Goal: Task Accomplishment & Management: Use online tool/utility

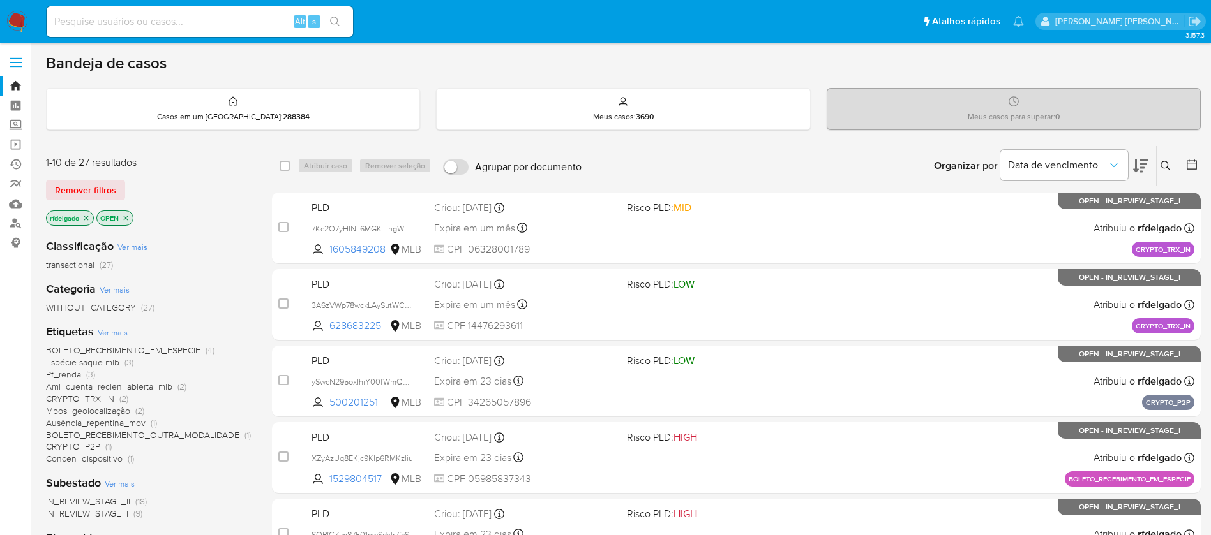
click at [137, 22] on input at bounding box center [200, 21] width 306 height 17
paste input "bZp0pKxjuRgy1fO4Cypze7Se"
click at [223, 19] on input "bZp0pKxjuRgy1fO4Cypze7Se" at bounding box center [200, 21] width 306 height 17
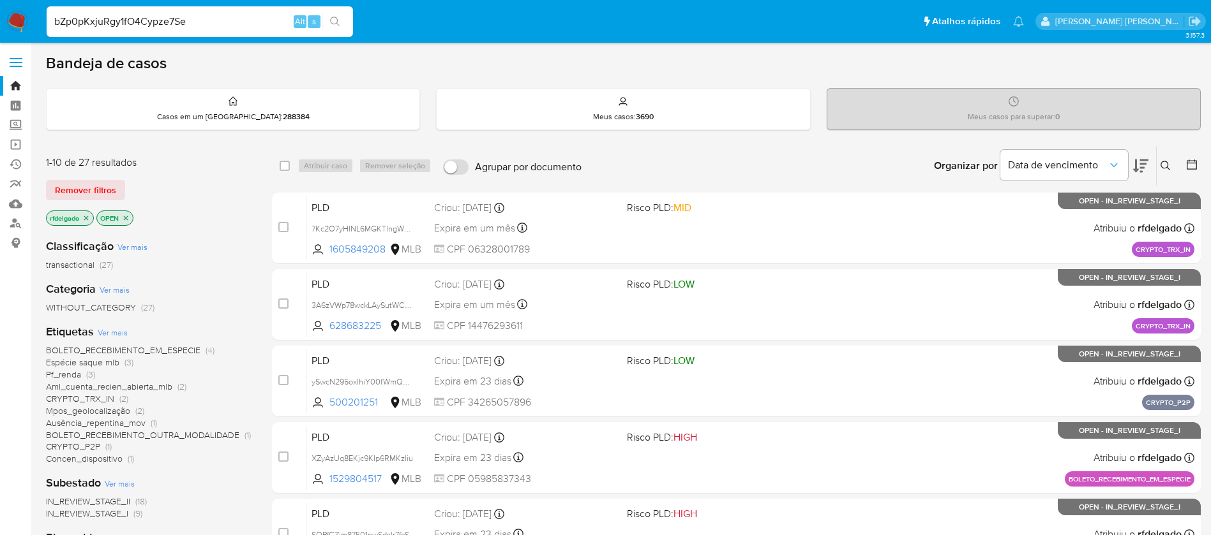
paste input "k6CJMcmnd32Ti4iJRqWTLuTu"
type input "k6CJMcmnd32Ti4iJRqWTLuTu"
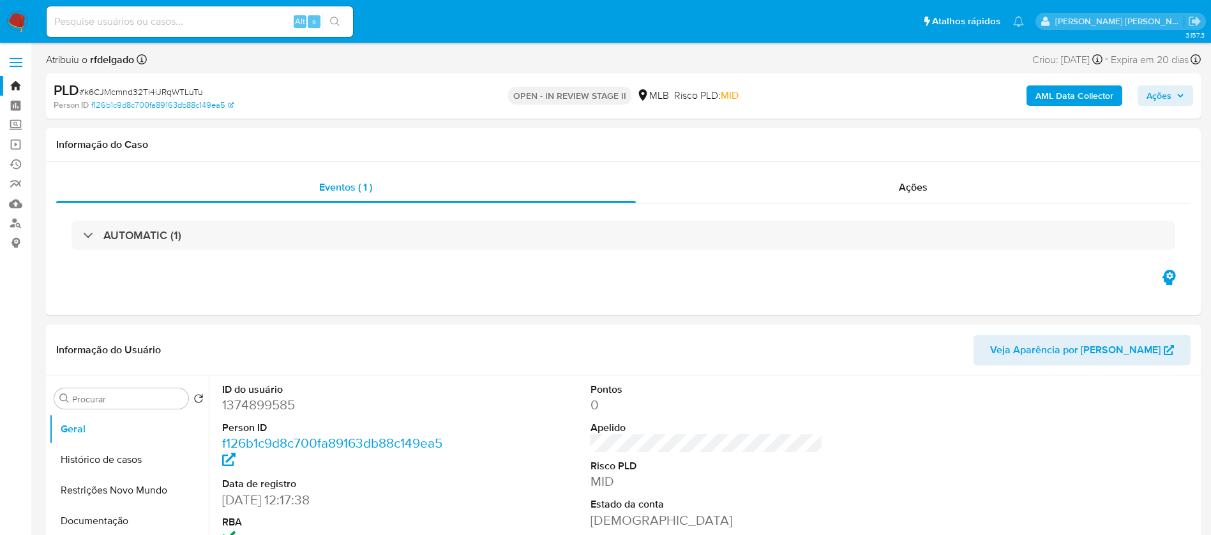
select select "10"
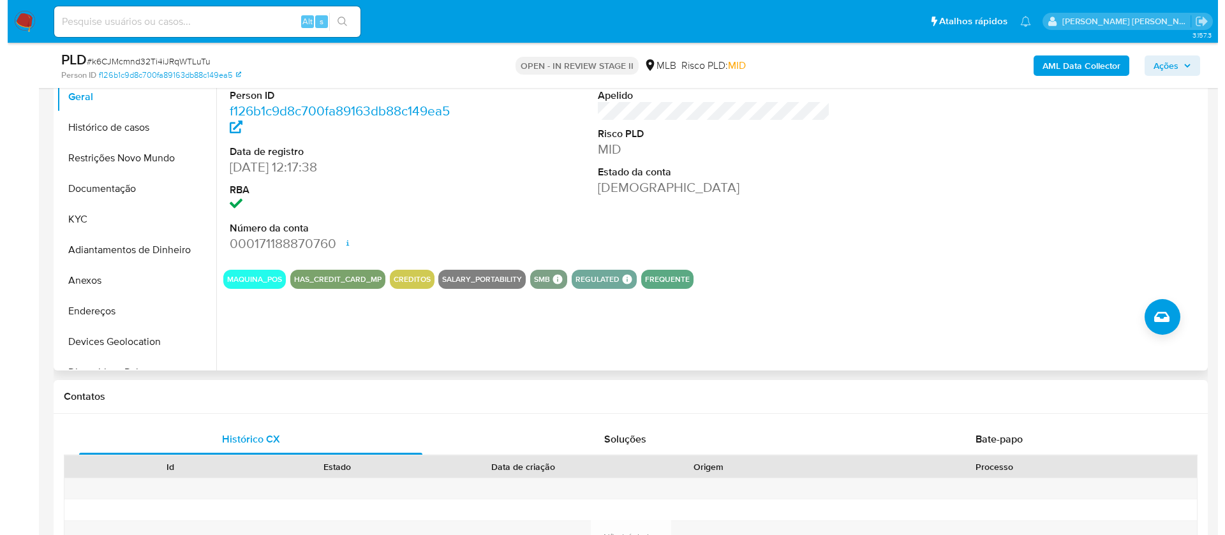
scroll to position [191, 0]
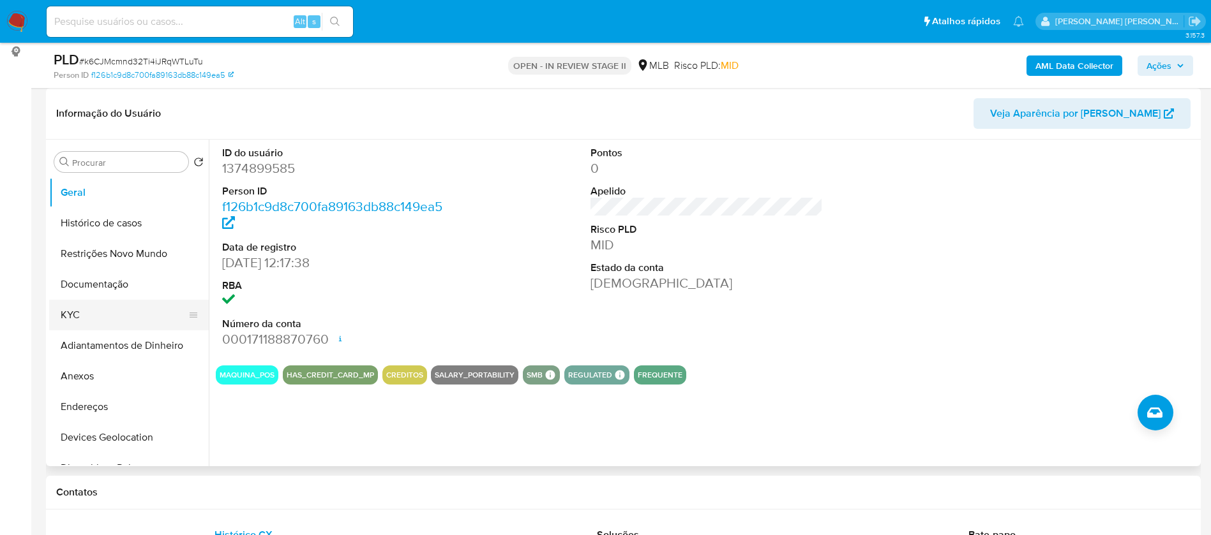
click at [91, 317] on button "KYC" at bounding box center [123, 315] width 149 height 31
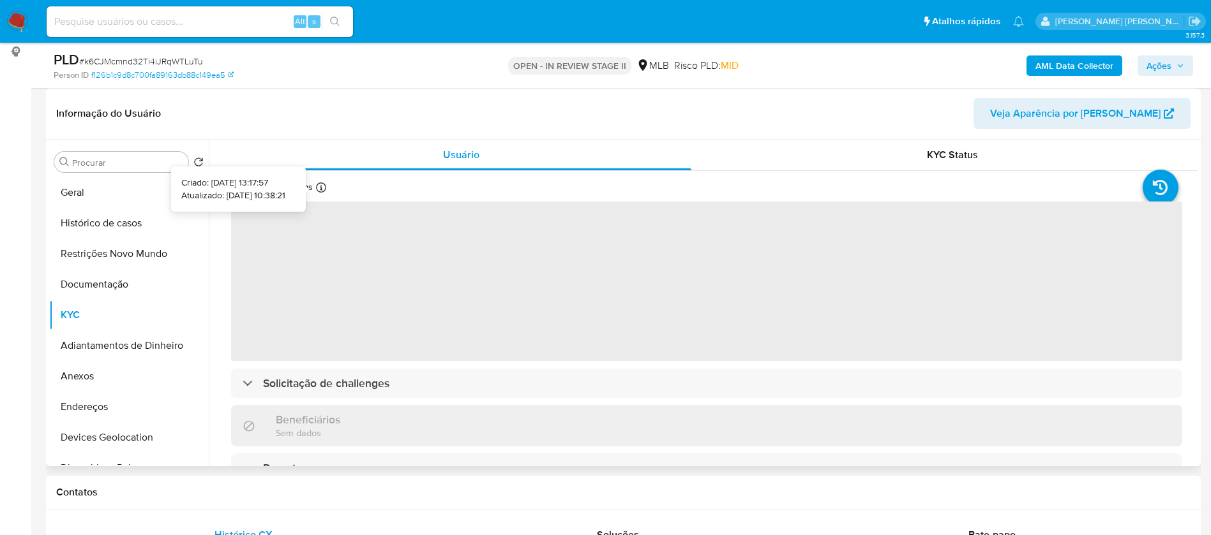
click at [322, 181] on div "Atualizado há 17 dias Criado: 15/05/2023 13:17:57 Atualizado: 19/08/2025 10:38:…" at bounding box center [297, 189] width 133 height 17
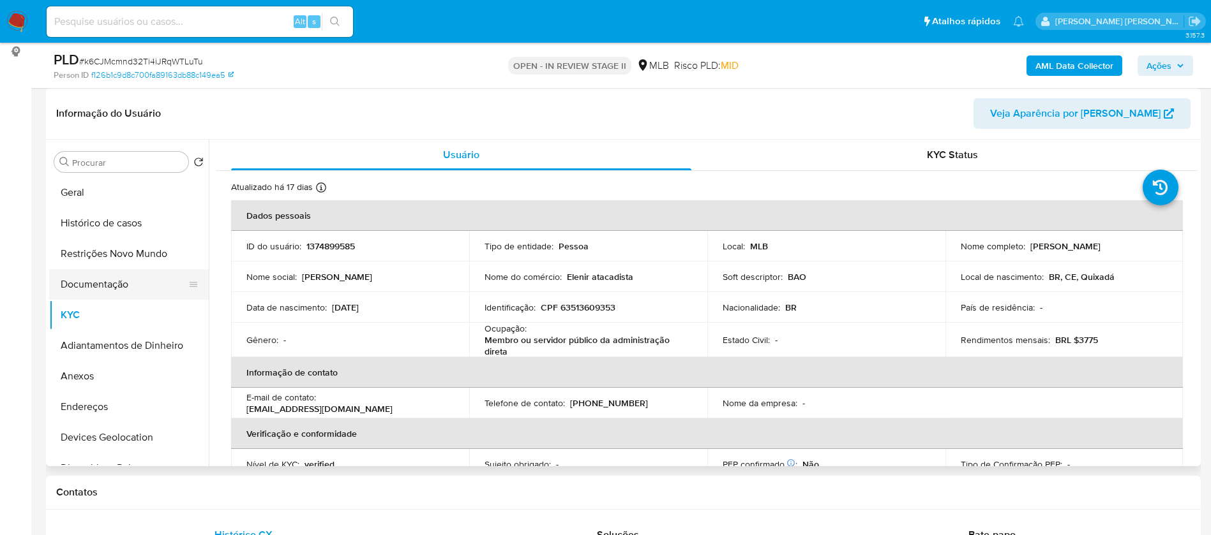
click at [108, 280] on button "Documentação" at bounding box center [123, 284] width 149 height 31
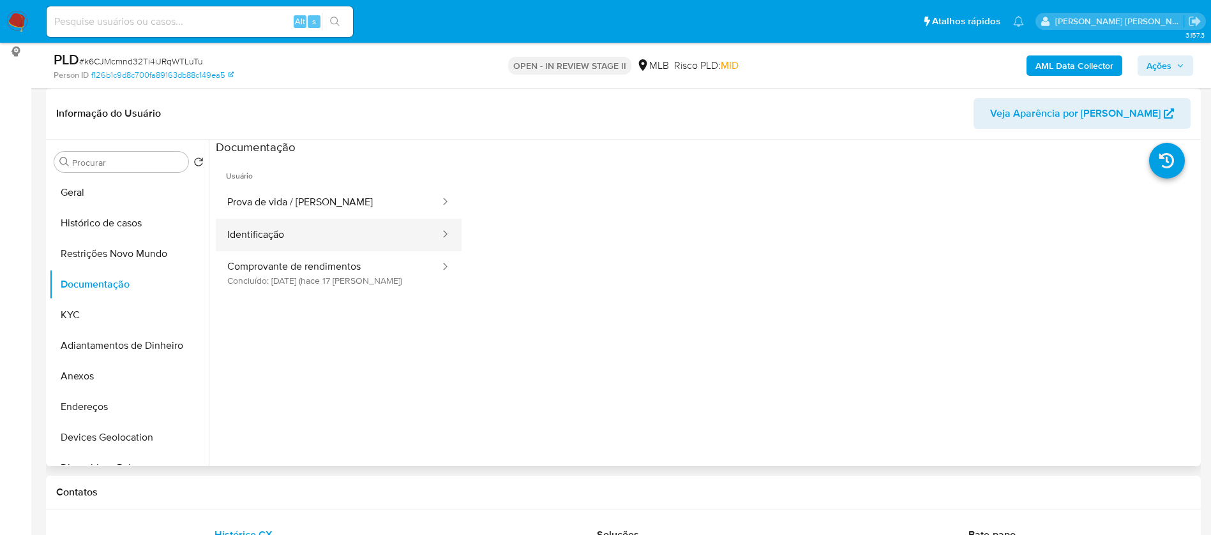
click at [299, 228] on button "Identificação" at bounding box center [328, 235] width 225 height 33
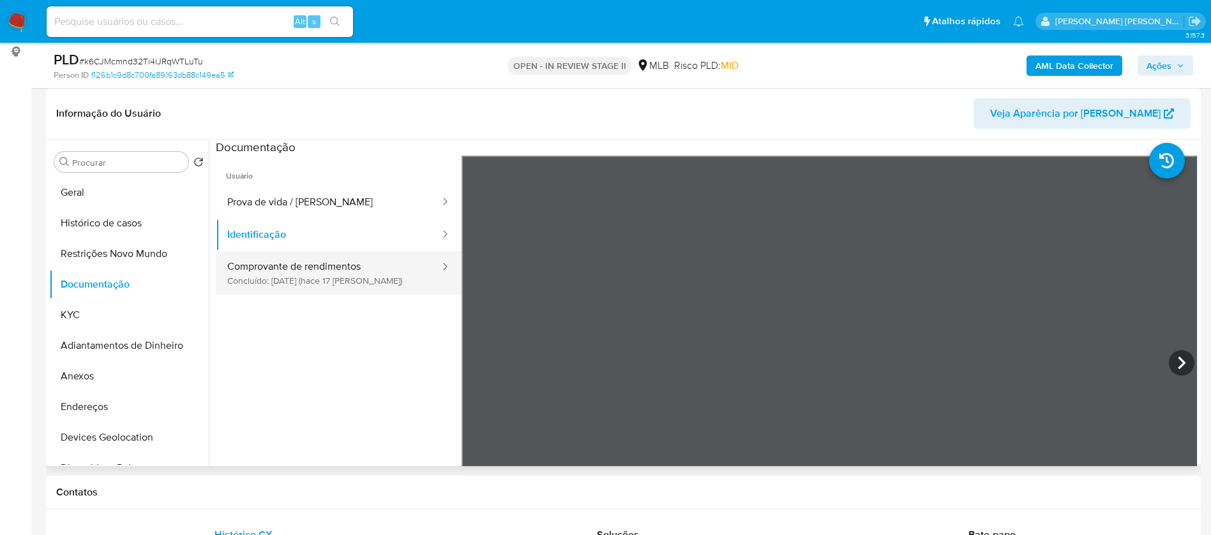
click at [340, 278] on button "Comprovante de rendimentos Concluído: 19/08/2025 (hace 17 días)" at bounding box center [328, 272] width 225 height 43
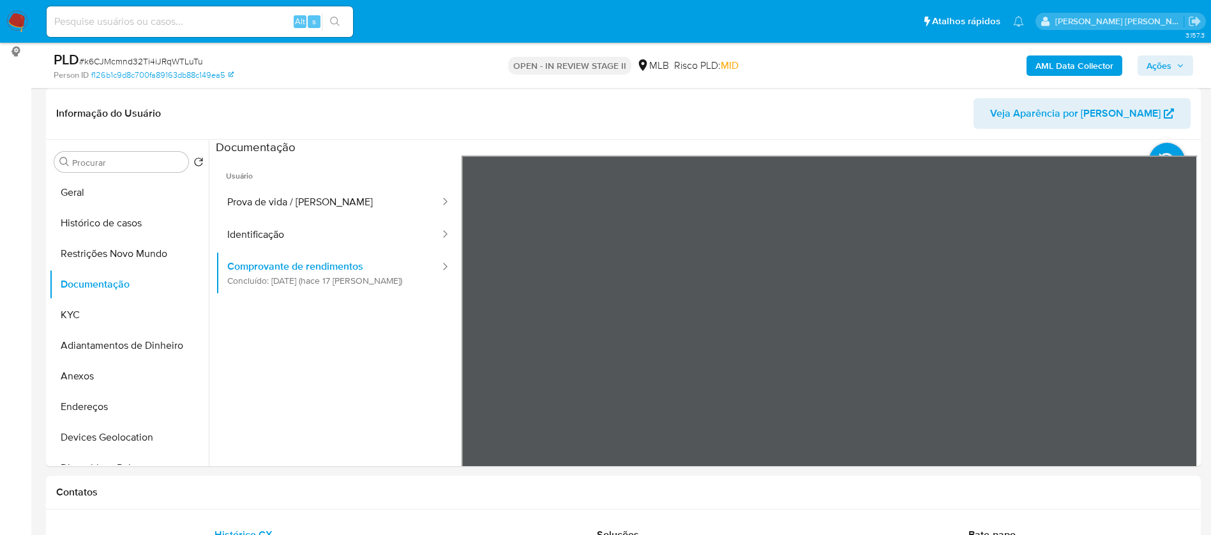
click at [1060, 66] on b "AML Data Collector" at bounding box center [1074, 66] width 78 height 20
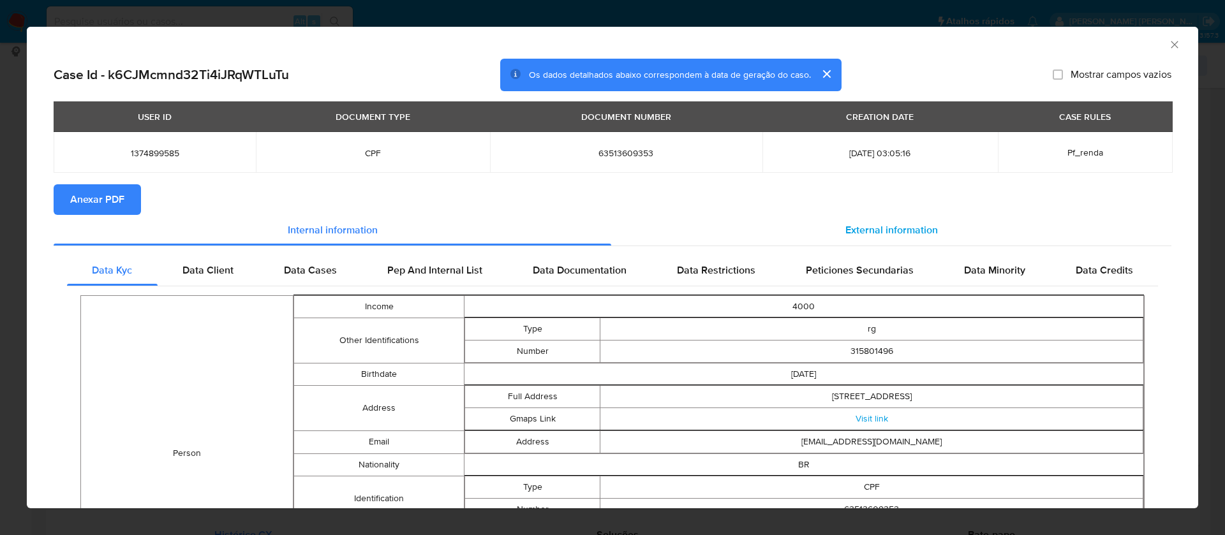
click at [871, 228] on span "External information" at bounding box center [892, 230] width 93 height 15
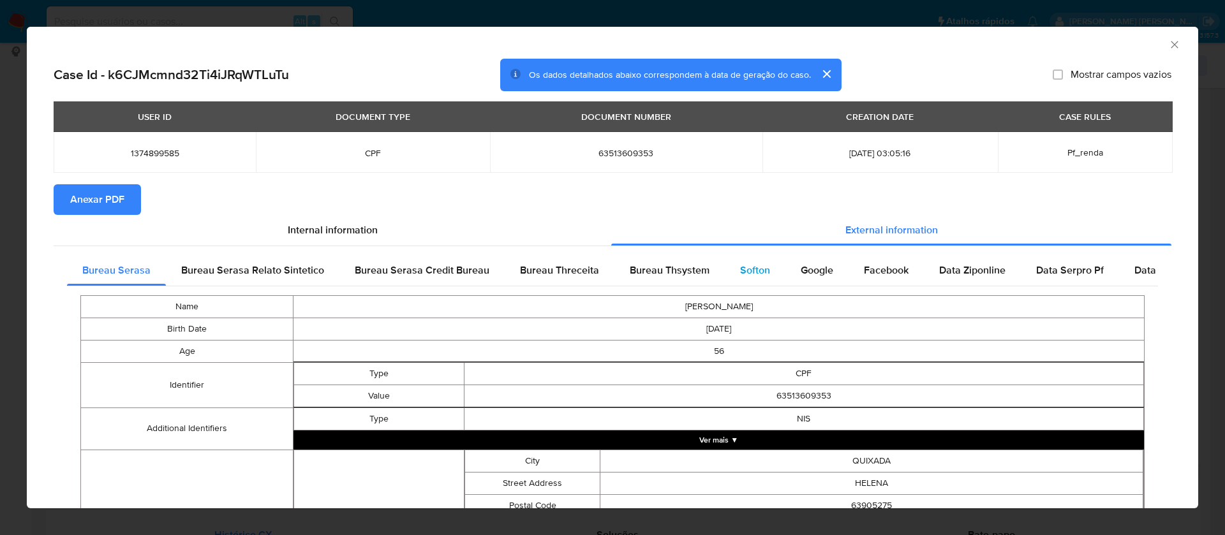
click at [741, 269] on span "Softon" at bounding box center [755, 270] width 30 height 15
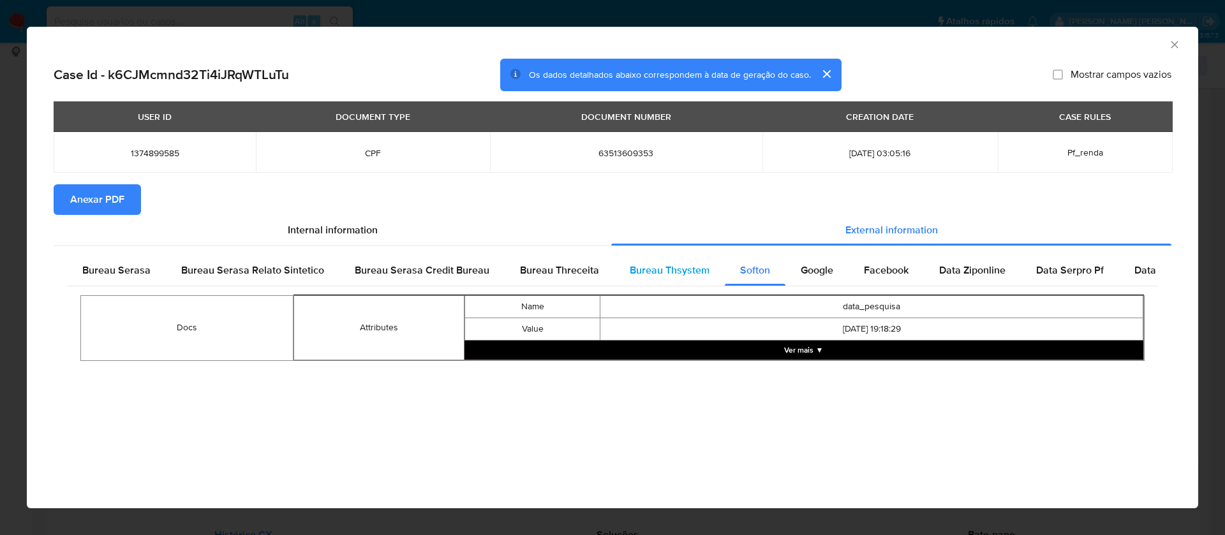
click at [685, 264] on span "Bureau Thsystem" at bounding box center [670, 270] width 80 height 15
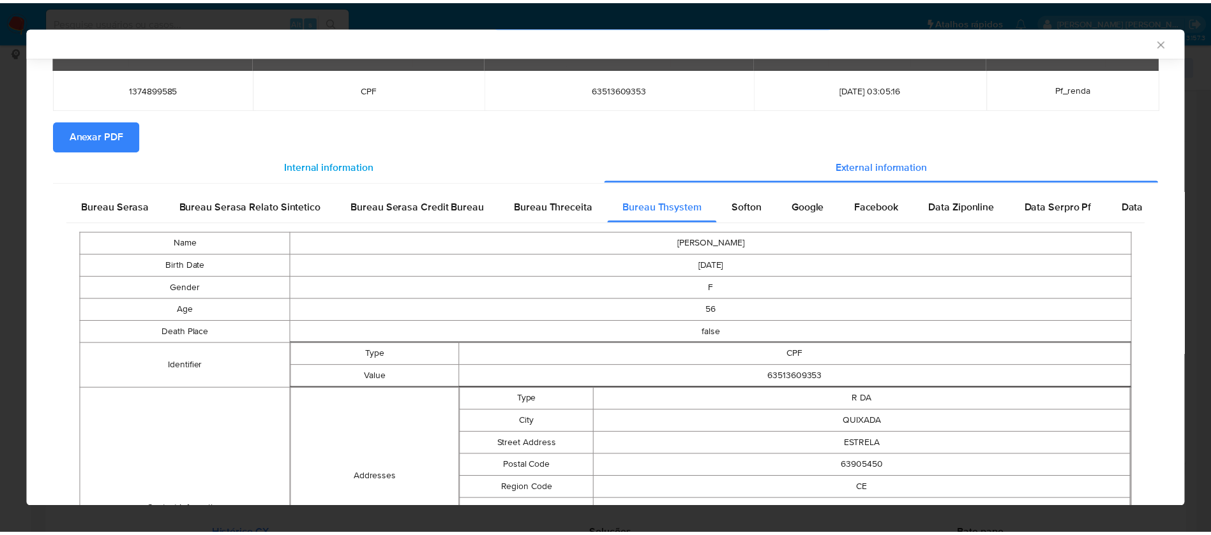
scroll to position [0, 0]
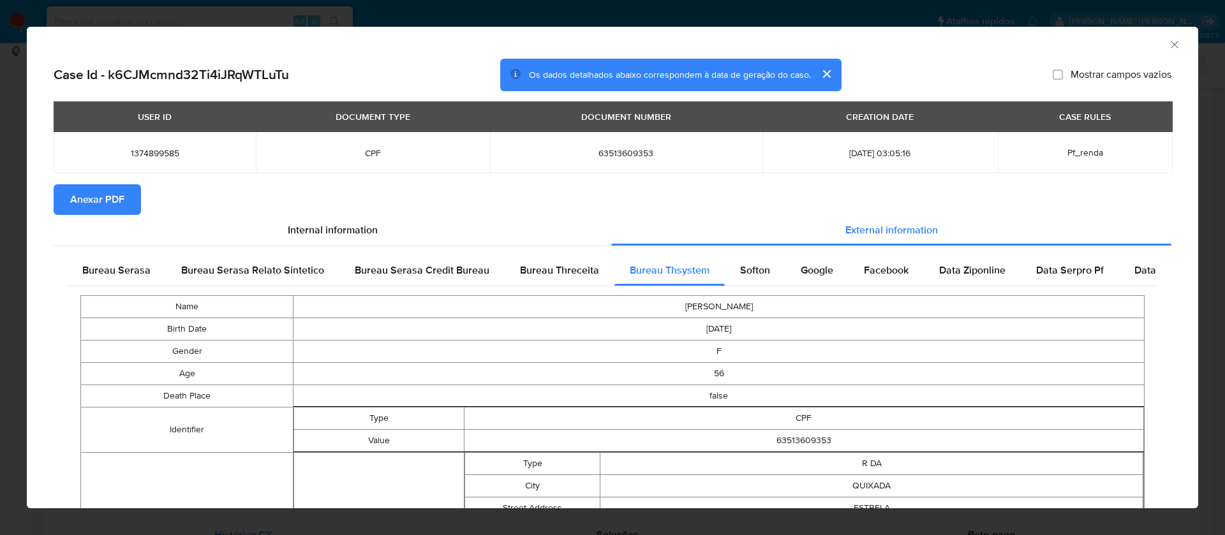
click at [116, 202] on span "Anexar PDF" at bounding box center [97, 200] width 54 height 28
click at [1168, 40] on icon "Fechar a janela" at bounding box center [1174, 44] width 13 height 13
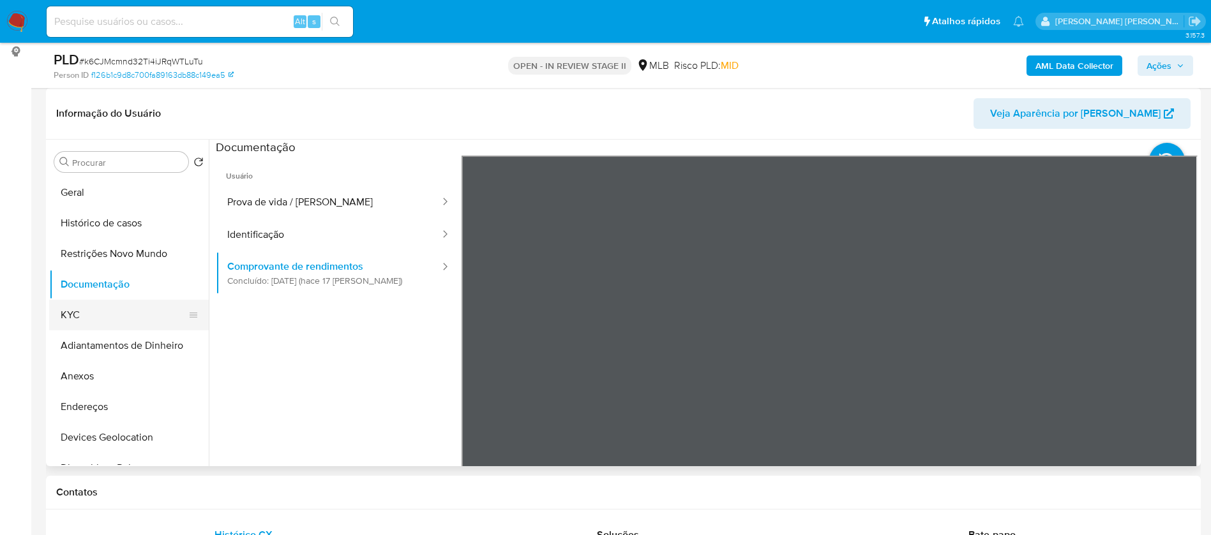
click at [110, 317] on button "KYC" at bounding box center [123, 315] width 149 height 31
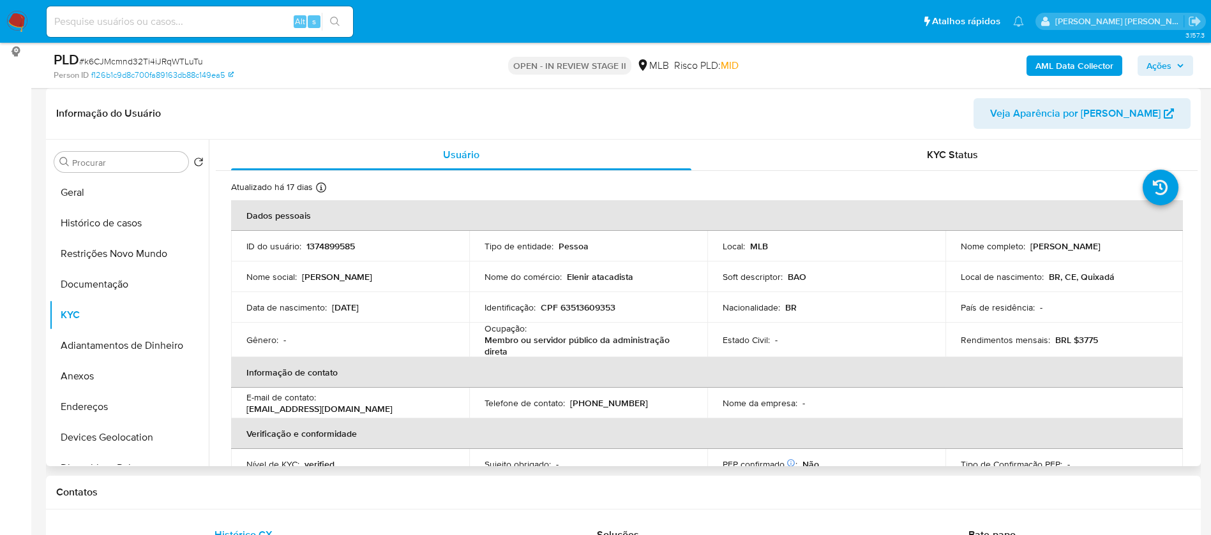
drag, startPoint x: 1123, startPoint y: 245, endPoint x: 1027, endPoint y: 248, distance: 95.8
click at [1027, 248] on div "Nome completo : Elenir Cezario de Castro" at bounding box center [1063, 246] width 207 height 11
copy p "Elenir Cezario de Castro"
click at [345, 243] on p "1374899585" at bounding box center [330, 246] width 49 height 11
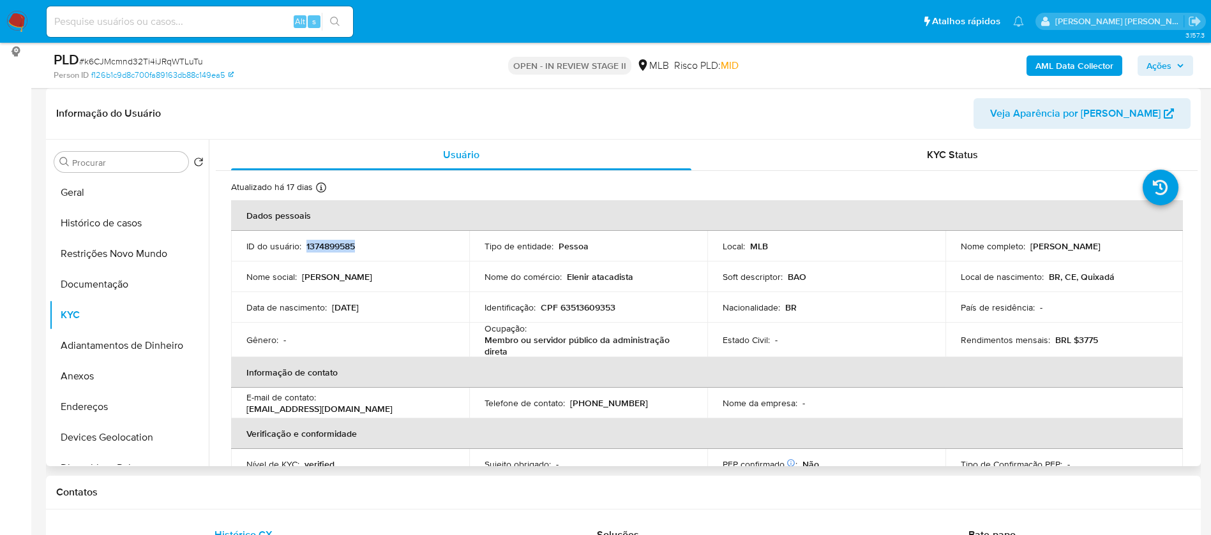
copy p "1374899585"
click at [101, 190] on button "Geral" at bounding box center [123, 192] width 149 height 31
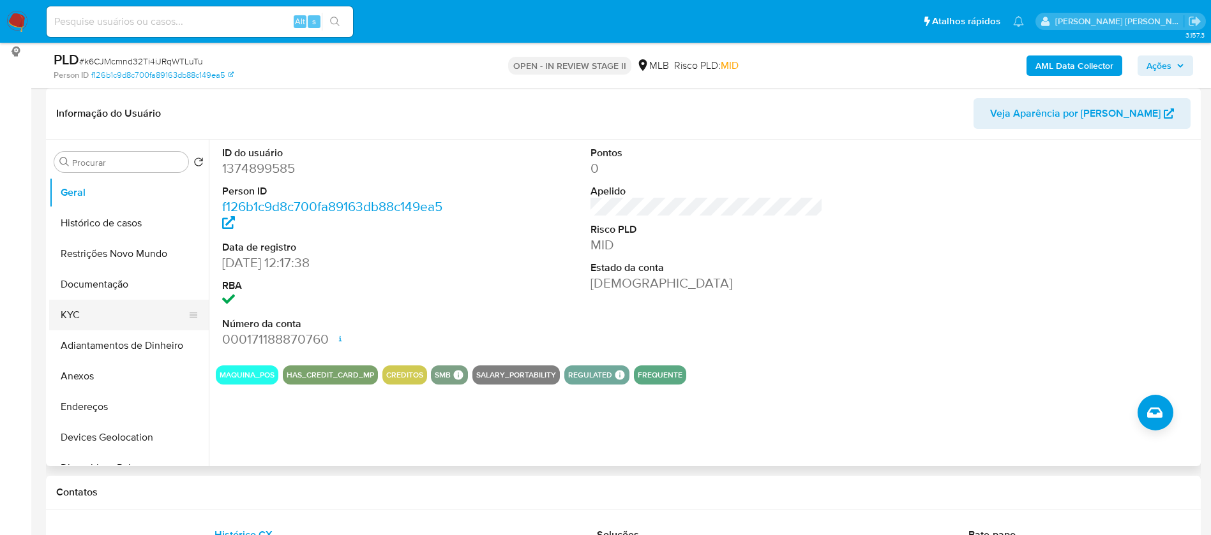
click at [129, 313] on button "KYC" at bounding box center [123, 315] width 149 height 31
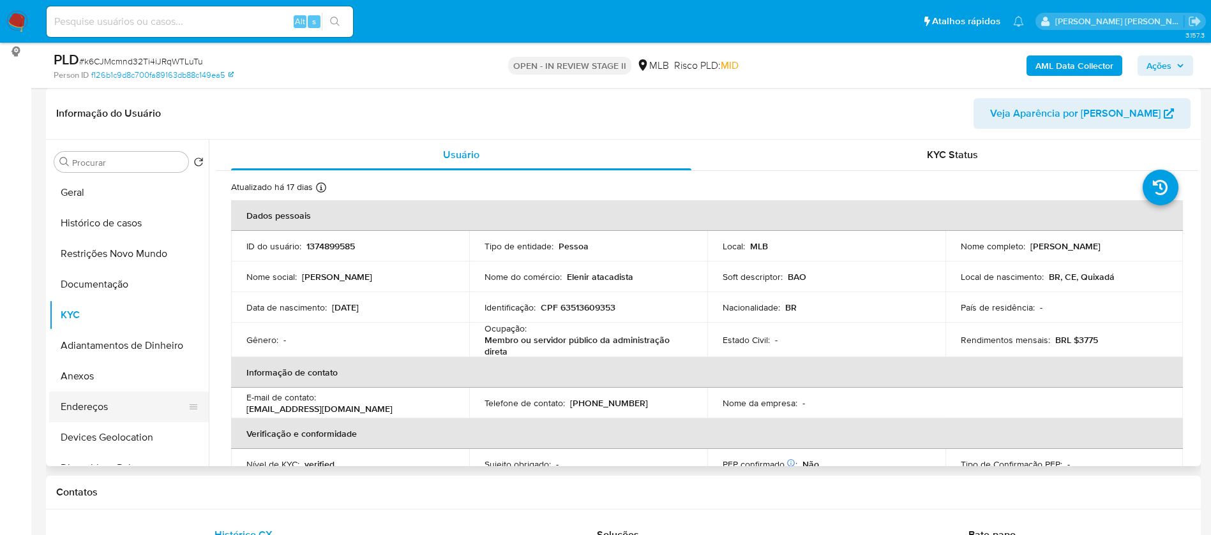
click at [121, 405] on button "Endereços" at bounding box center [123, 407] width 149 height 31
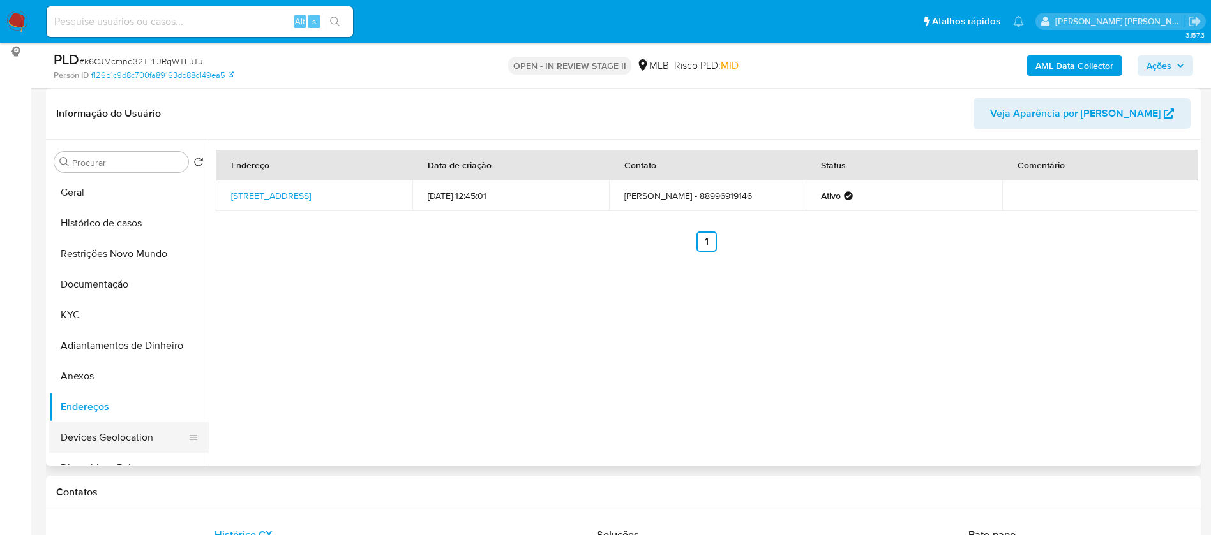
click at [96, 442] on button "Devices Geolocation" at bounding box center [123, 437] width 149 height 31
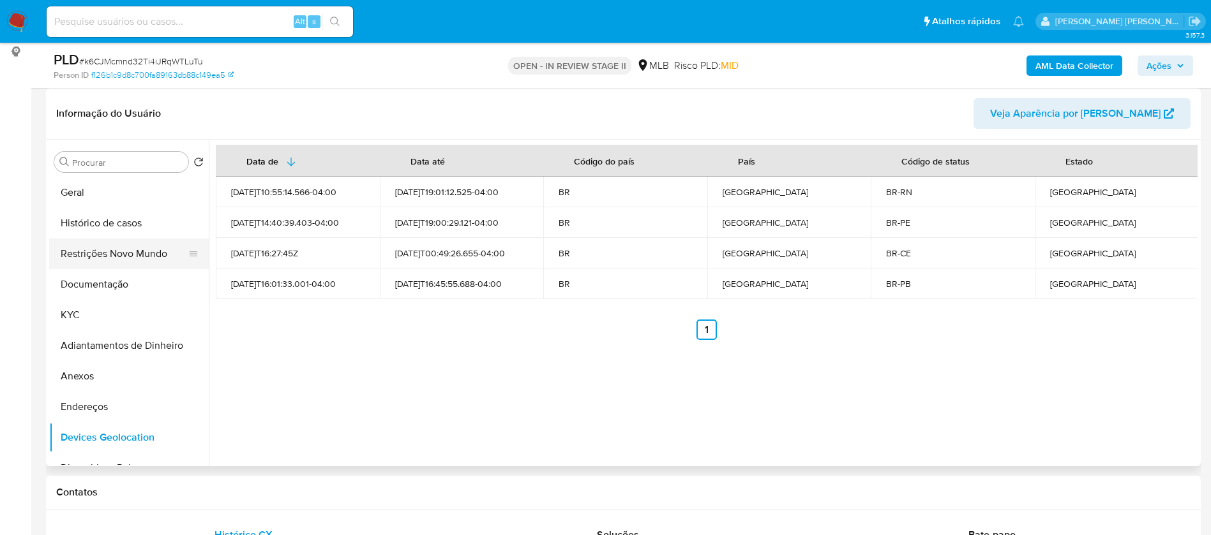
click at [124, 254] on button "Restrições Novo Mundo" at bounding box center [123, 254] width 149 height 31
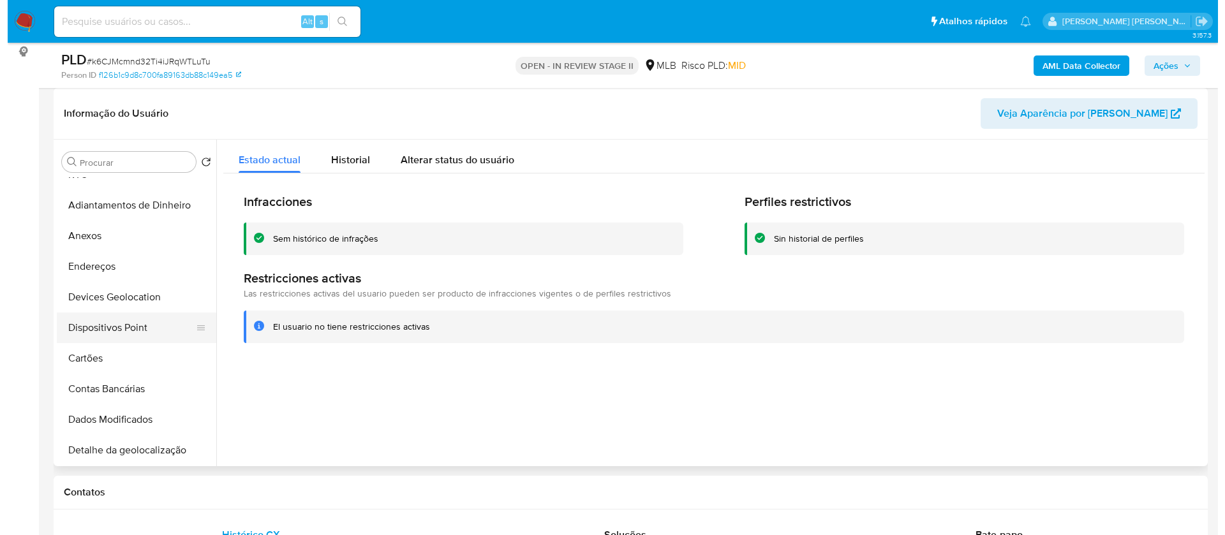
scroll to position [191, 0]
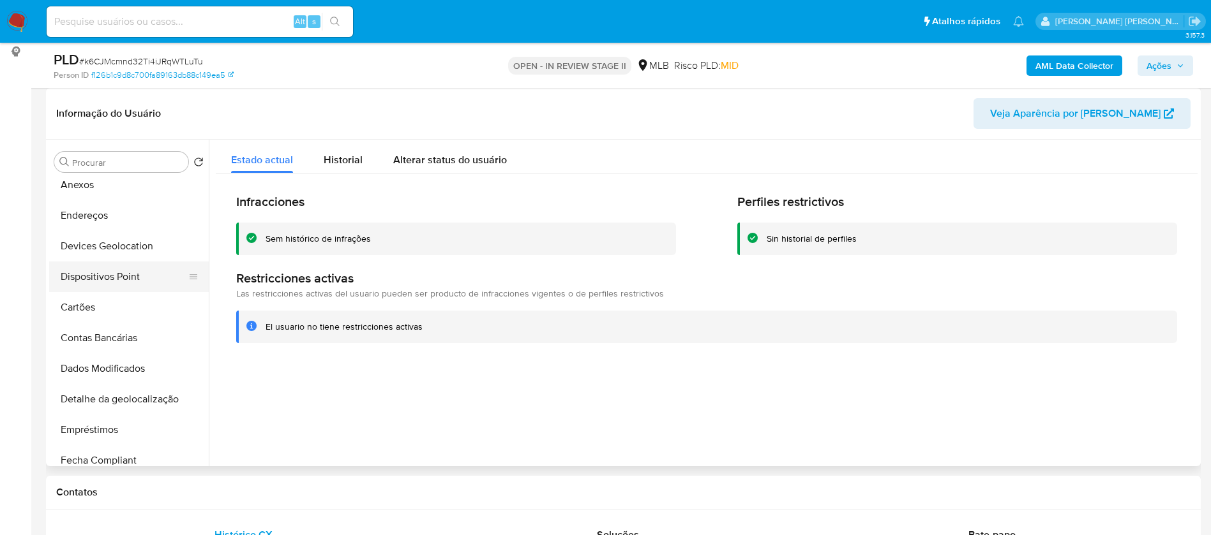
click at [130, 278] on button "Dispositivos Point" at bounding box center [123, 277] width 149 height 31
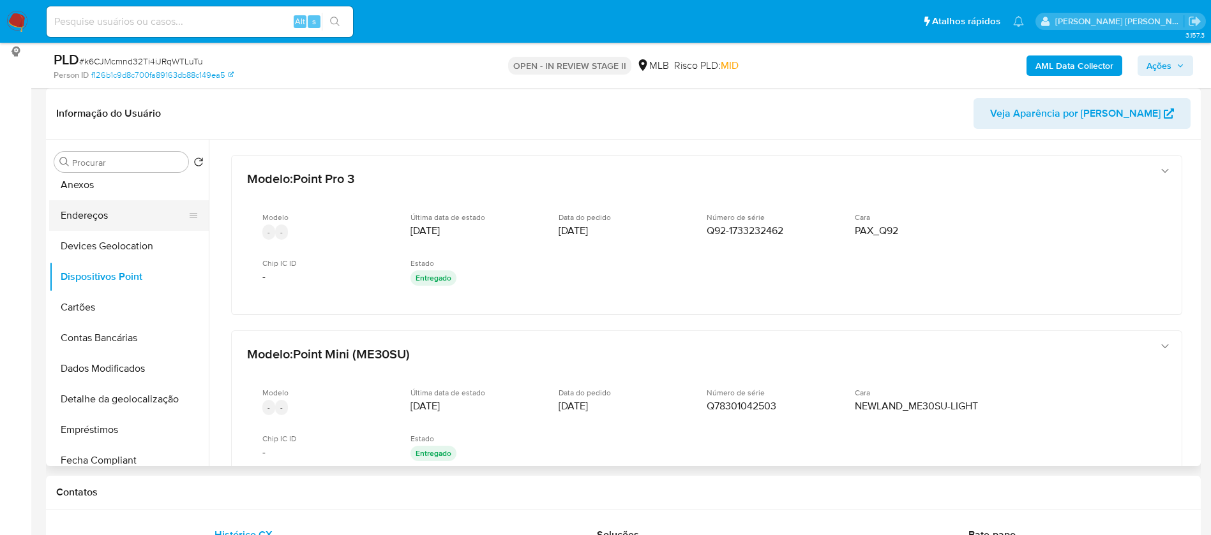
click at [107, 220] on button "Endereços" at bounding box center [123, 215] width 149 height 31
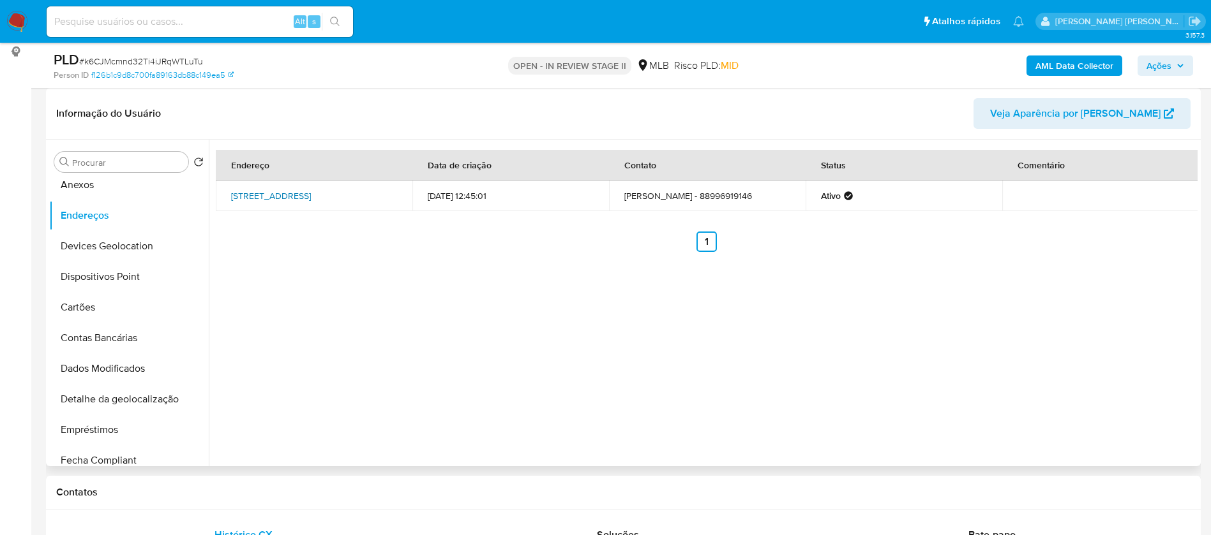
click at [311, 190] on link "Travessa Santa Helena 501, Quixadá, Ceará, 63905295, Brasil 501" at bounding box center [271, 196] width 80 height 13
click at [135, 183] on button "Anexos" at bounding box center [123, 185] width 149 height 31
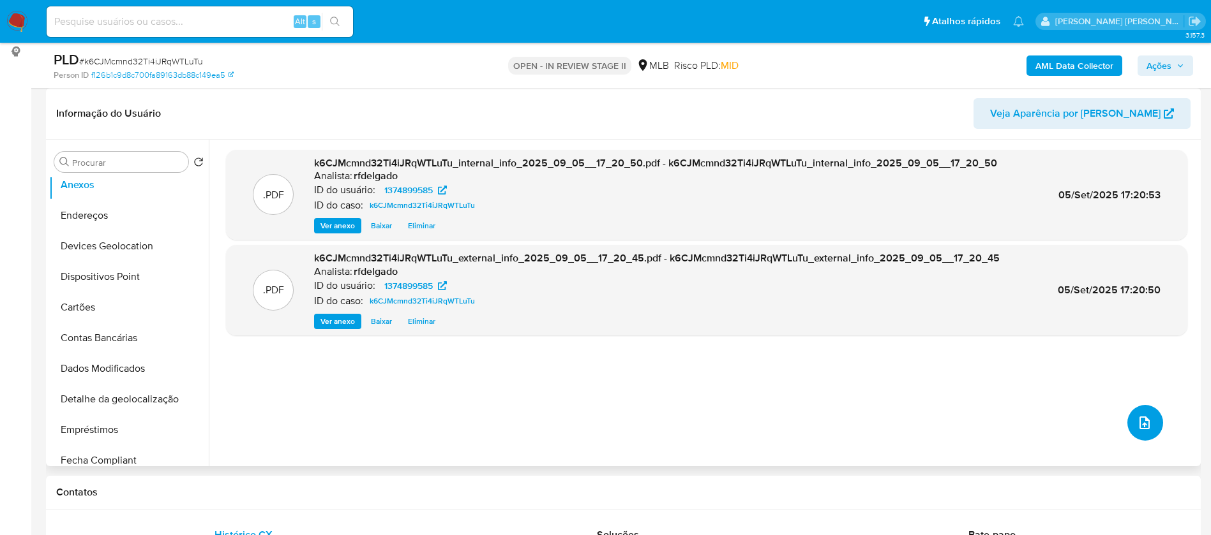
click at [1144, 416] on span "upload-file" at bounding box center [1144, 422] width 15 height 15
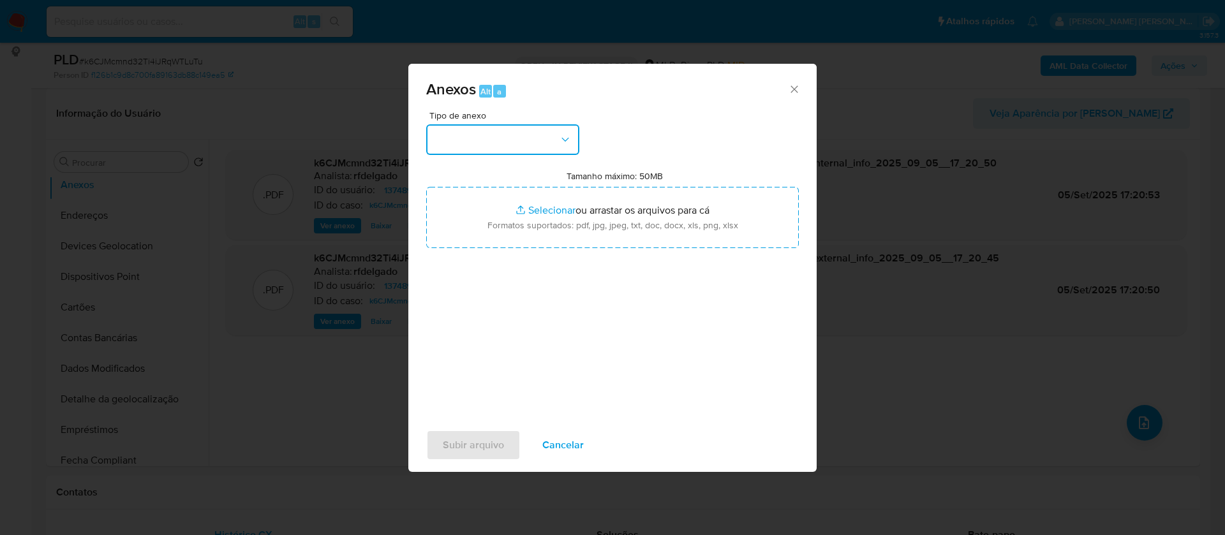
click at [549, 139] on button "button" at bounding box center [502, 139] width 153 height 31
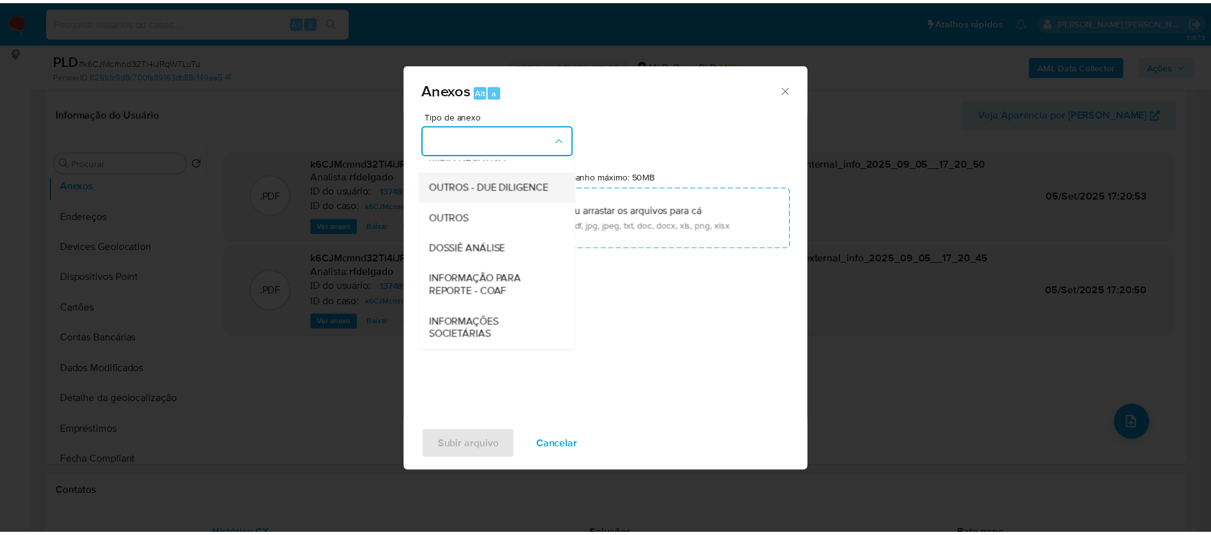
scroll to position [197, 0]
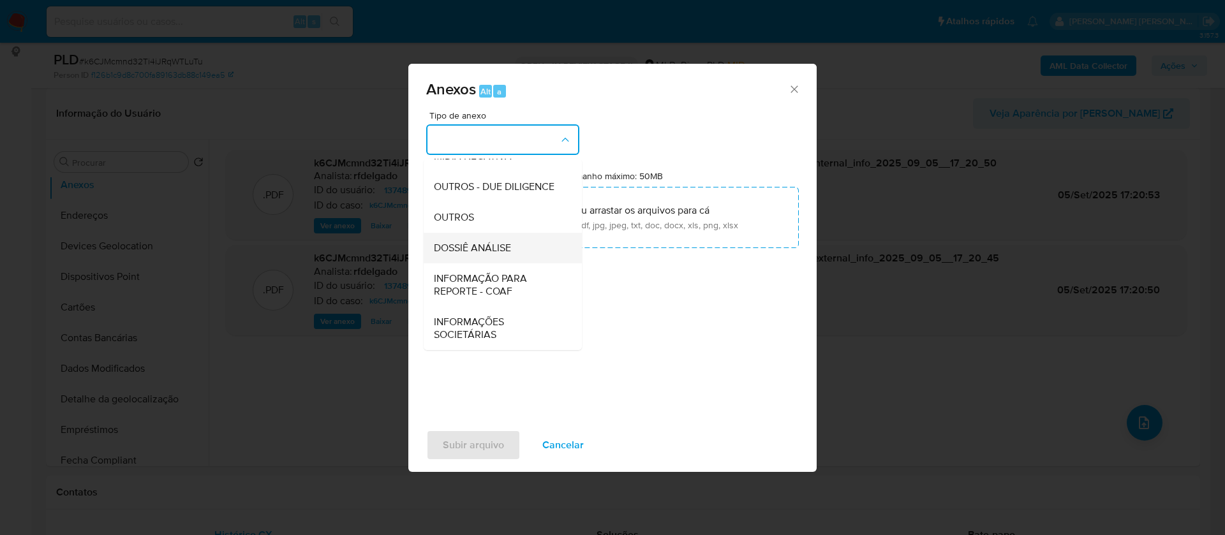
click at [504, 243] on span "DOSSIÊ ANÁLISE" at bounding box center [472, 248] width 77 height 13
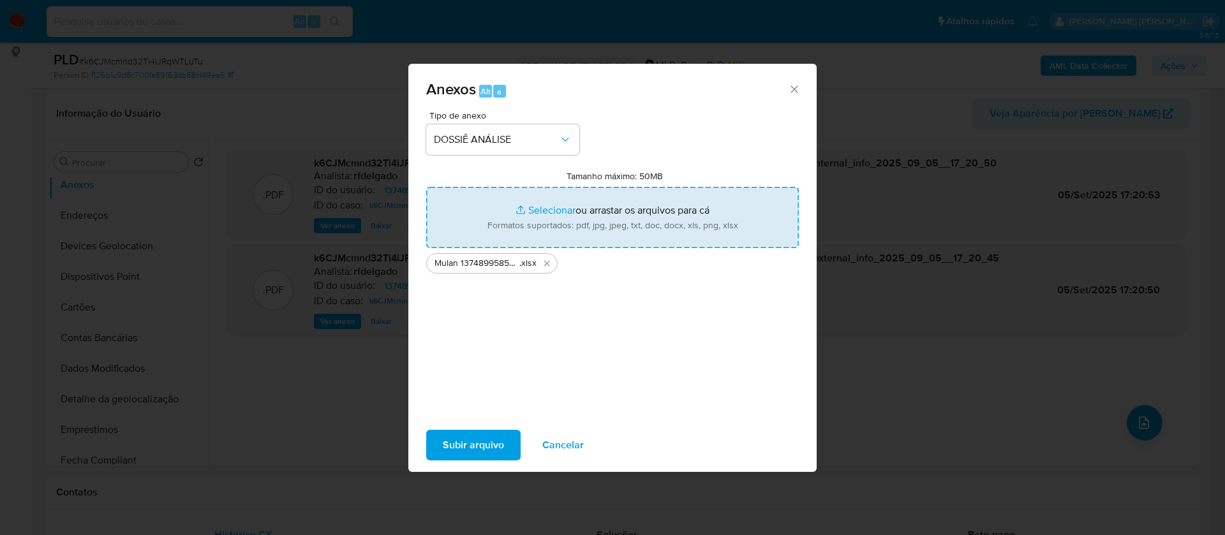
type input "C:\fakepath\SAR - - CPF 63513609353 - ELENIR CEZARIO DE CASTRO.pdf"
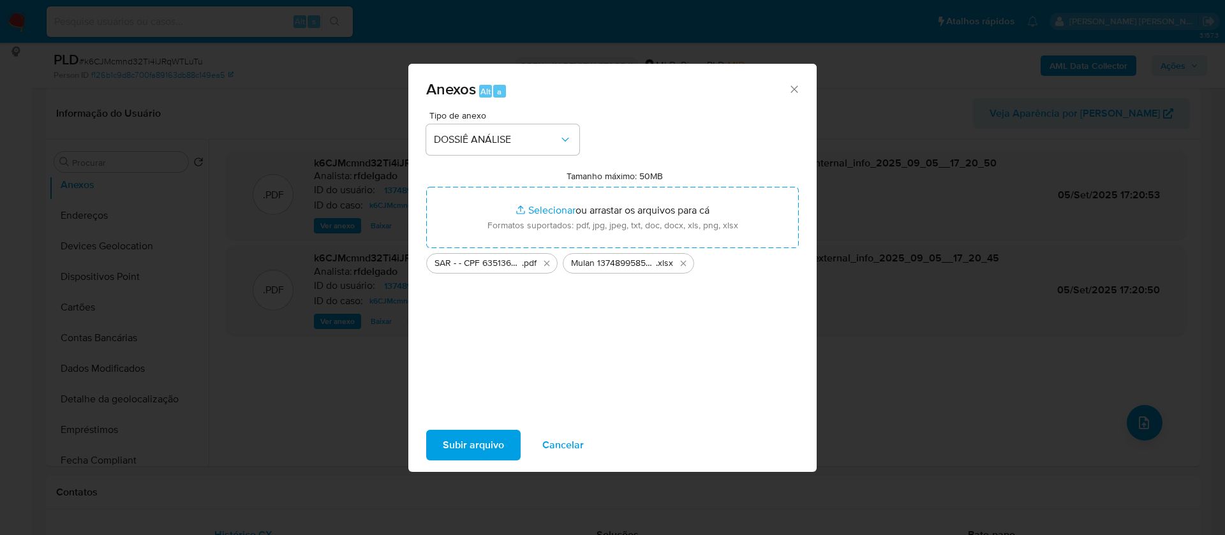
click at [472, 445] on span "Subir arquivo" at bounding box center [473, 445] width 61 height 28
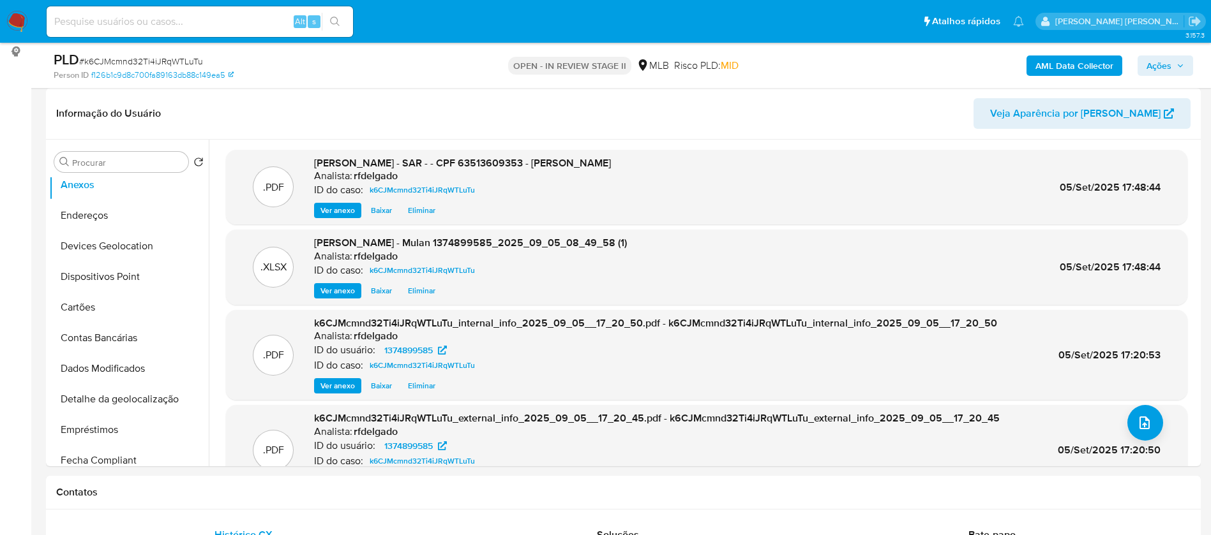
click at [1175, 68] on span "Ações" at bounding box center [1165, 66] width 38 height 18
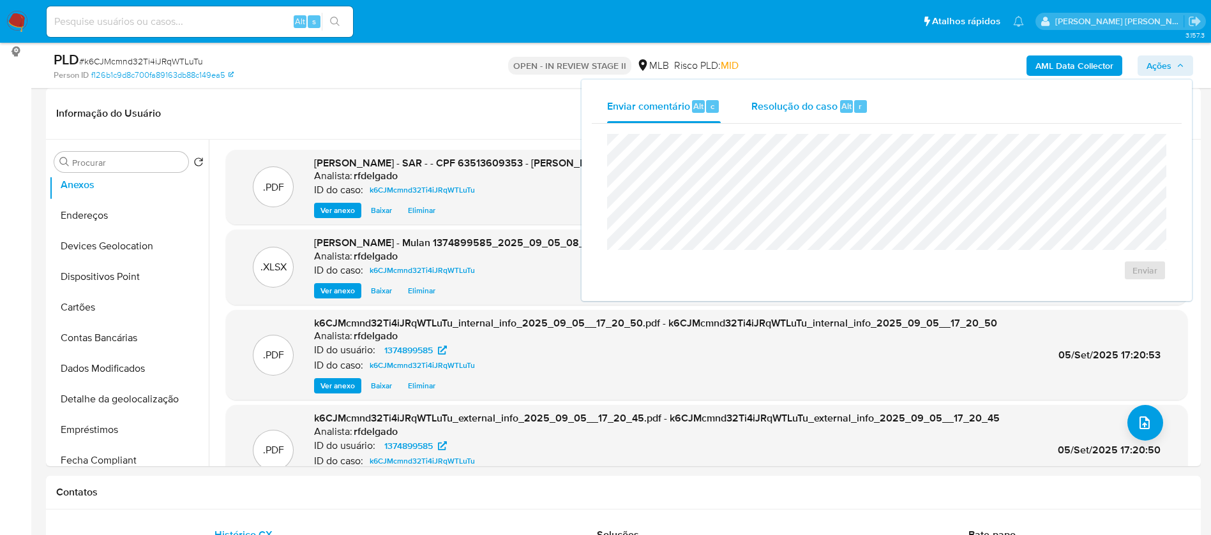
click at [844, 100] on span "Alt" at bounding box center [846, 106] width 10 height 12
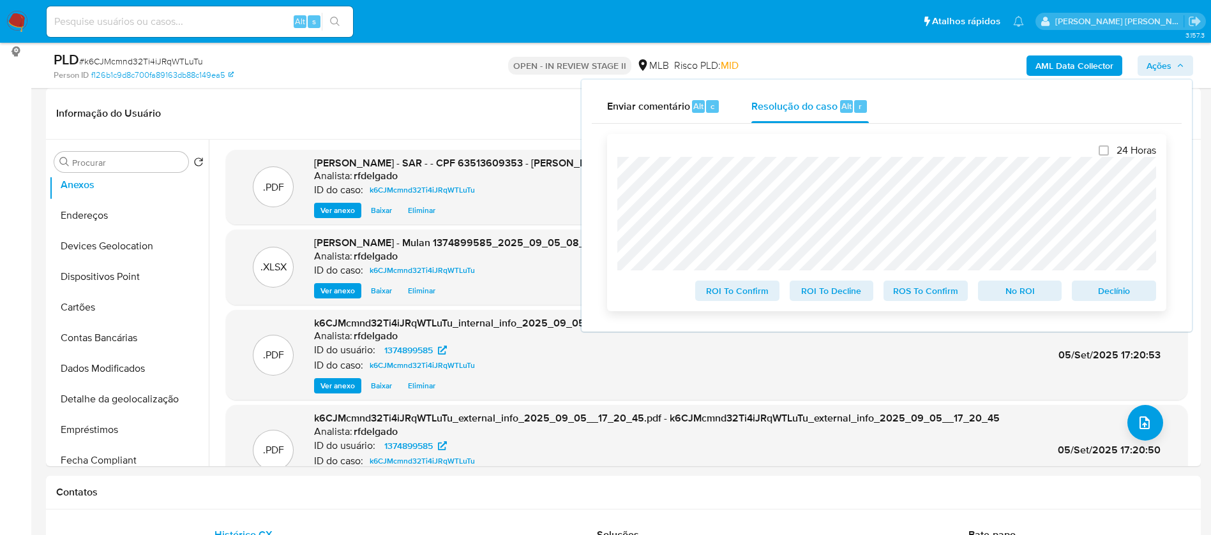
click at [1131, 295] on span "Declínio" at bounding box center [1113, 291] width 66 height 18
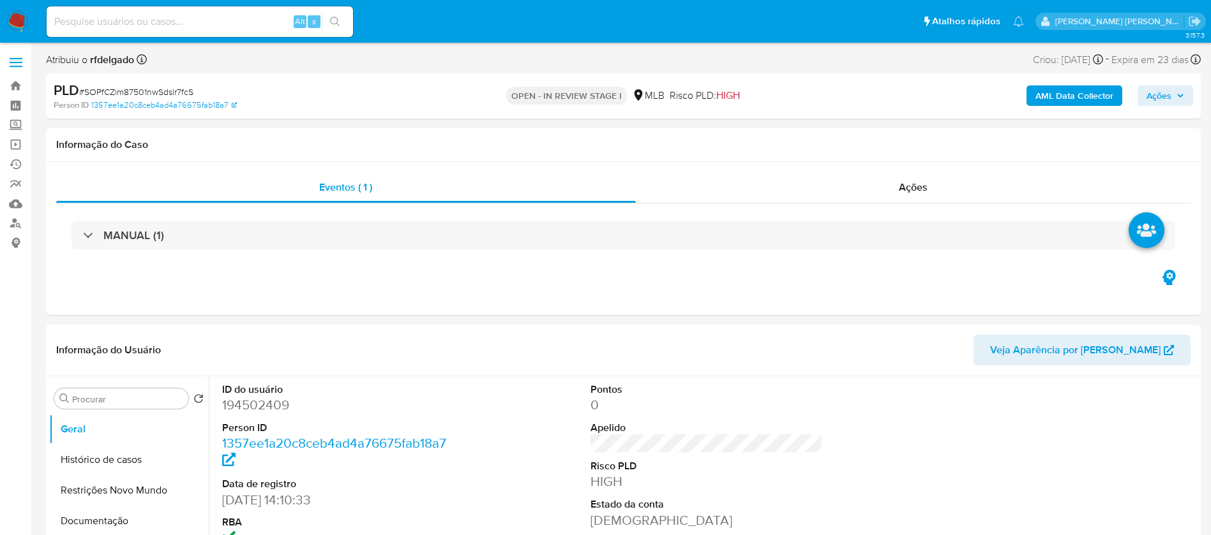
select select "10"
click at [158, 23] on input at bounding box center [200, 21] width 306 height 17
paste input "1017988921"
type input "1017988921"
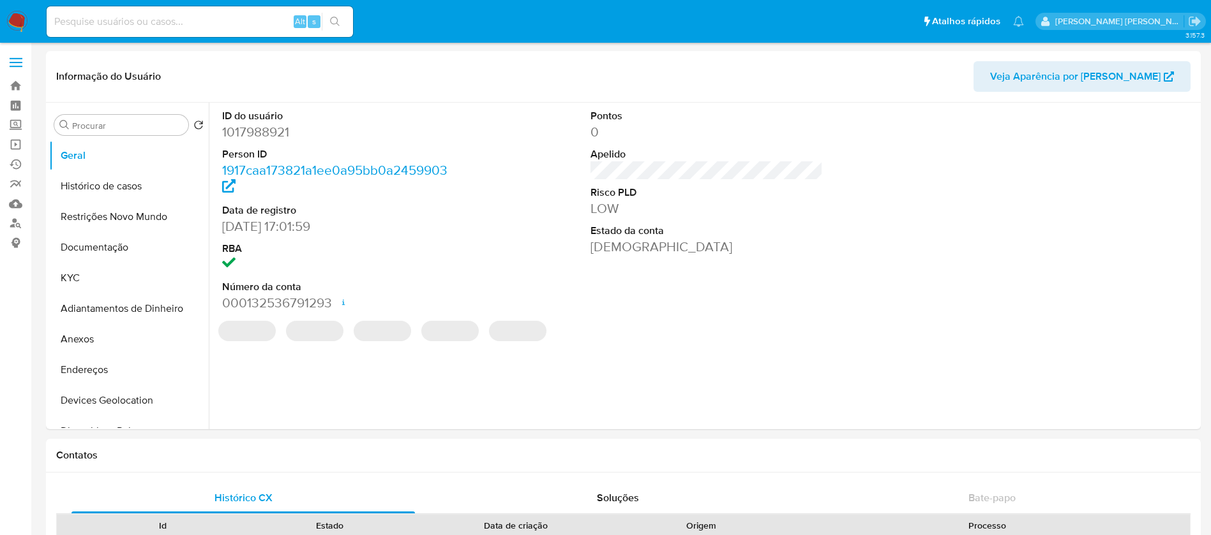
select select "10"
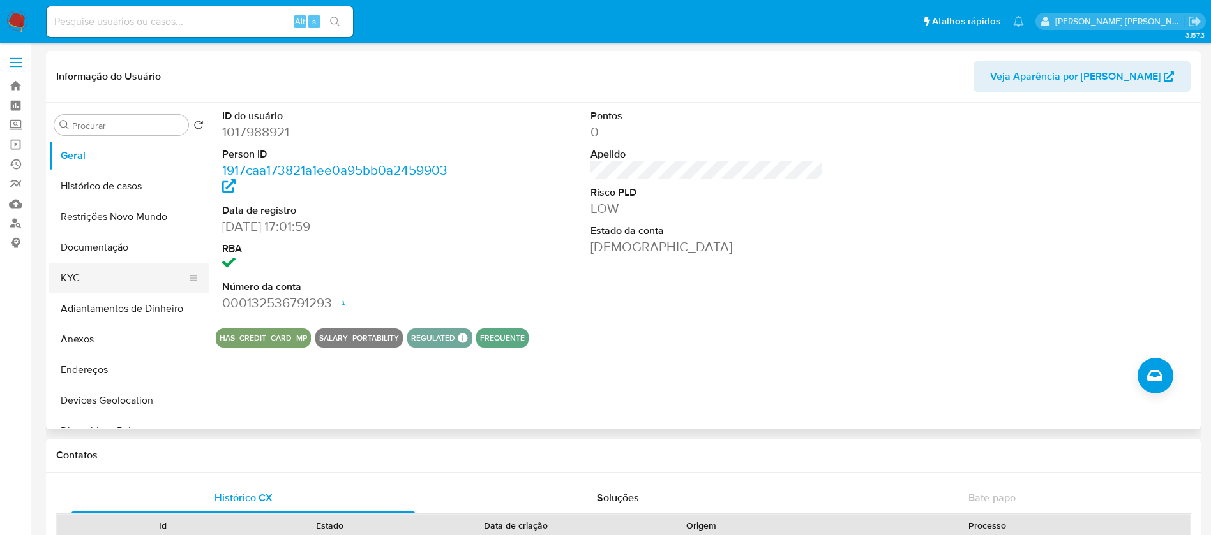
click at [57, 270] on button "KYC" at bounding box center [123, 278] width 149 height 31
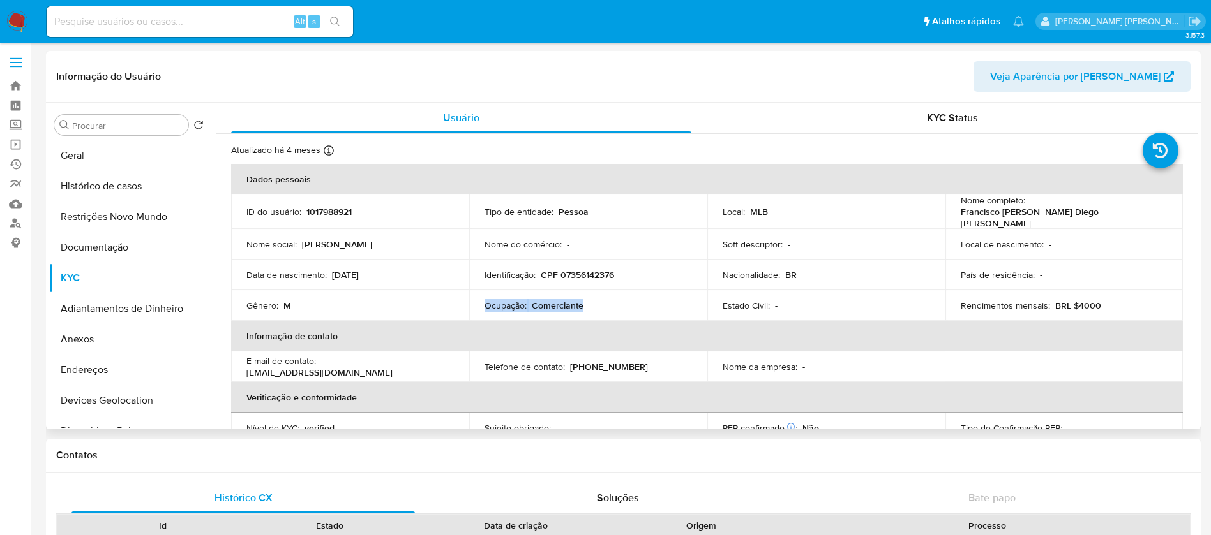
drag, startPoint x: 583, startPoint y: 295, endPoint x: 480, endPoint y: 305, distance: 103.8
click at [480, 305] on td "Ocupação : Comerciante" at bounding box center [588, 305] width 238 height 31
copy div "Ocupação : Comerciante"
click at [217, 25] on input at bounding box center [200, 21] width 306 height 17
paste input "1017988921"
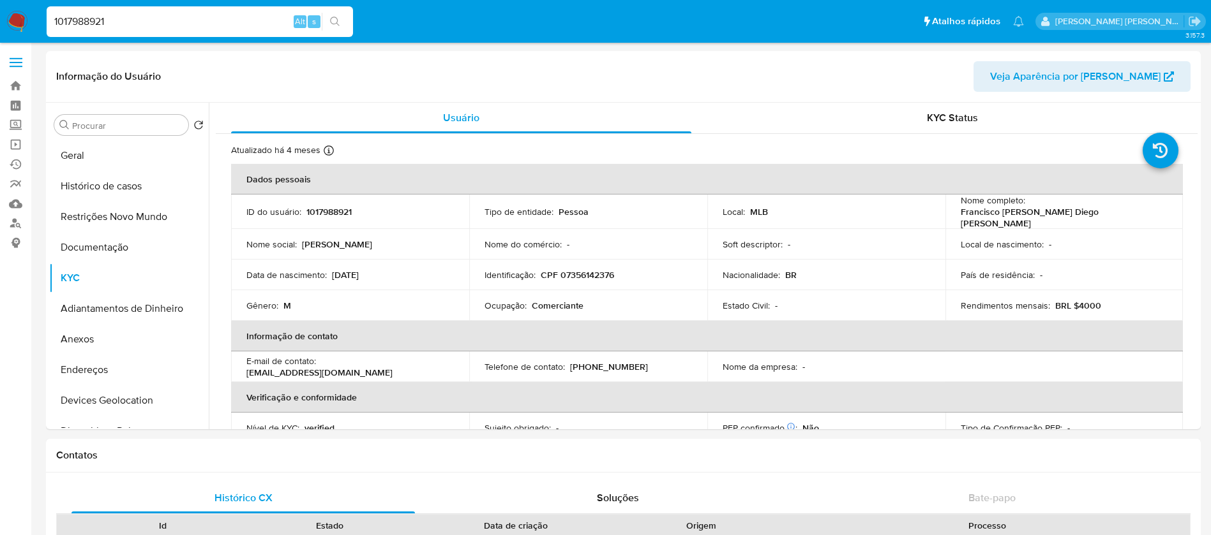
type input "1017988921"
click at [336, 19] on icon "search-icon" at bounding box center [335, 22] width 10 height 10
click at [200, 20] on input "1017988921" at bounding box center [200, 21] width 306 height 17
click at [334, 20] on icon "search-icon" at bounding box center [335, 22] width 10 height 10
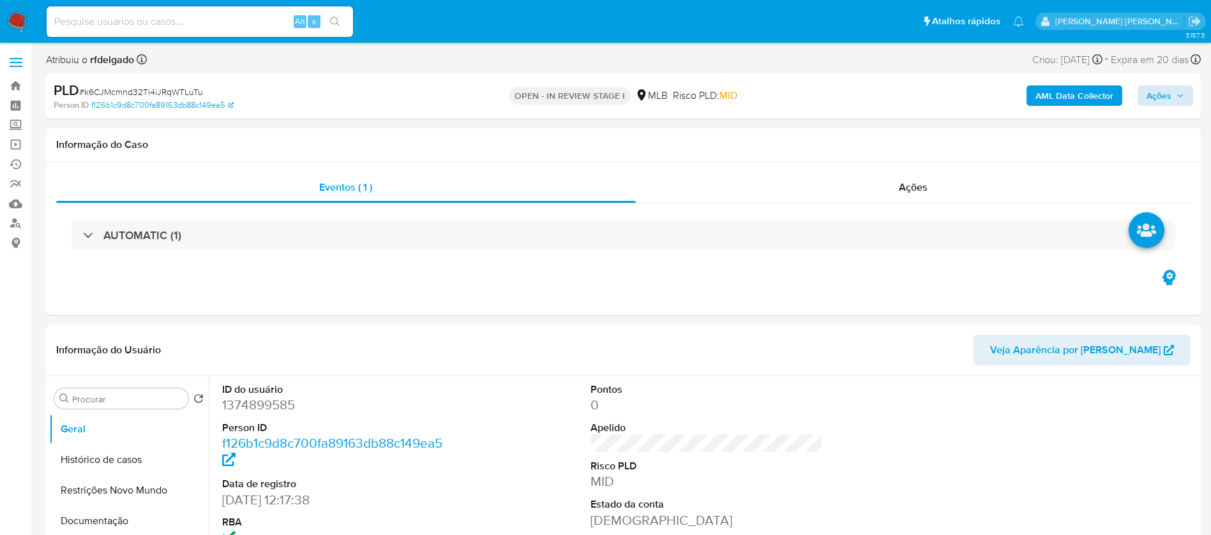
select select "10"
click at [1153, 98] on span "Ações" at bounding box center [1158, 96] width 25 height 20
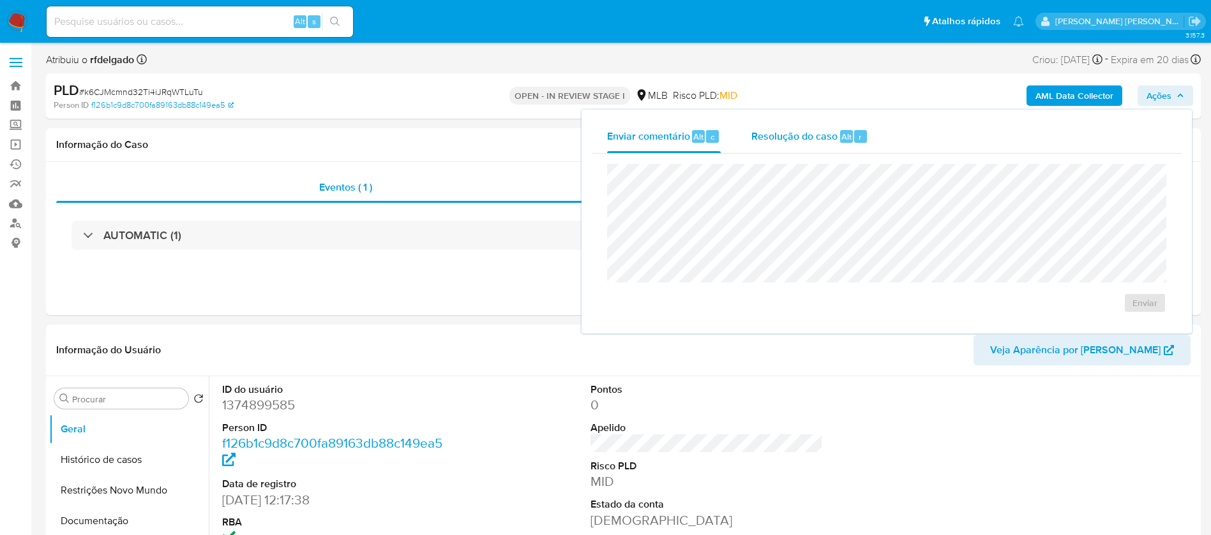
click at [800, 138] on span "Resolução do caso" at bounding box center [794, 136] width 86 height 15
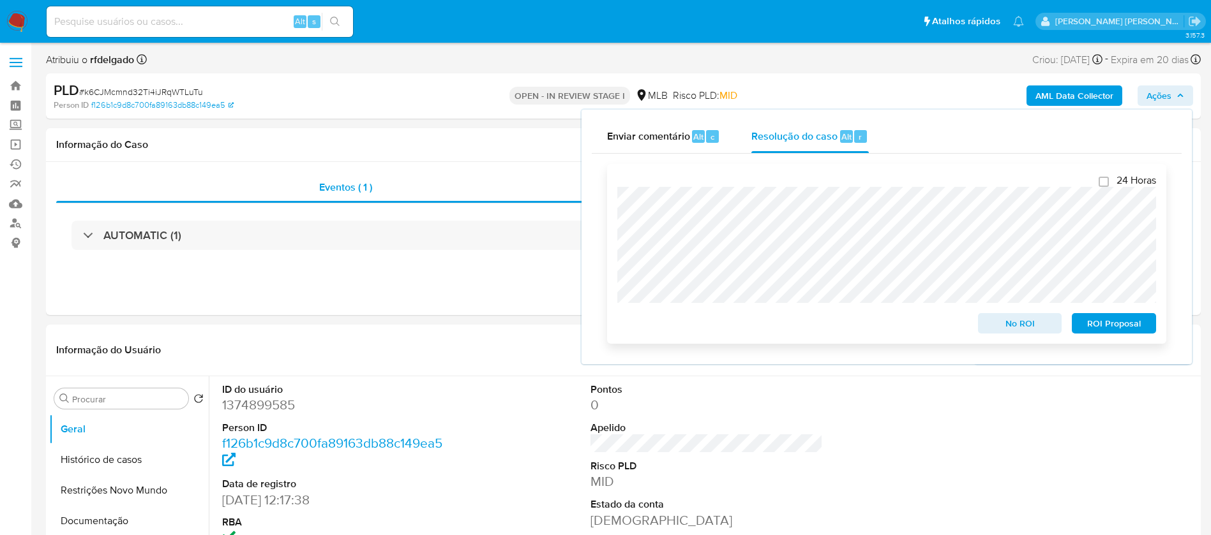
click at [1133, 327] on span "ROI Proposal" at bounding box center [1113, 324] width 66 height 18
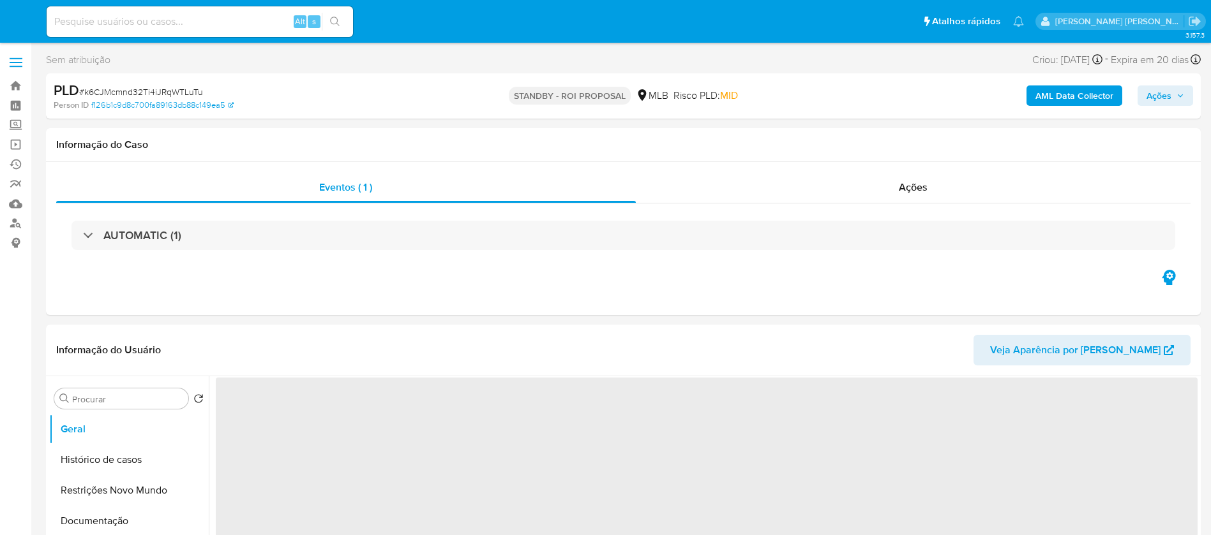
select select "10"
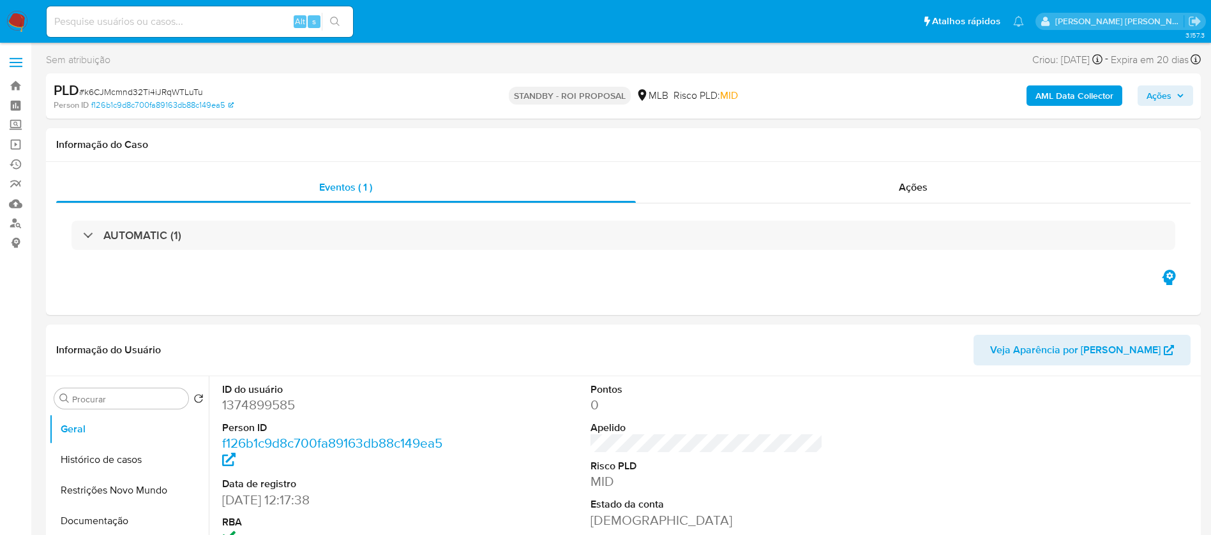
click at [191, 20] on input at bounding box center [200, 21] width 306 height 17
paste input "QA7981jtzU8Lsyjjv4S6Vwot"
type input "QA7981jtzU8Lsyjjv4S6Vwot"
click at [334, 28] on button "search-icon" at bounding box center [335, 22] width 26 height 18
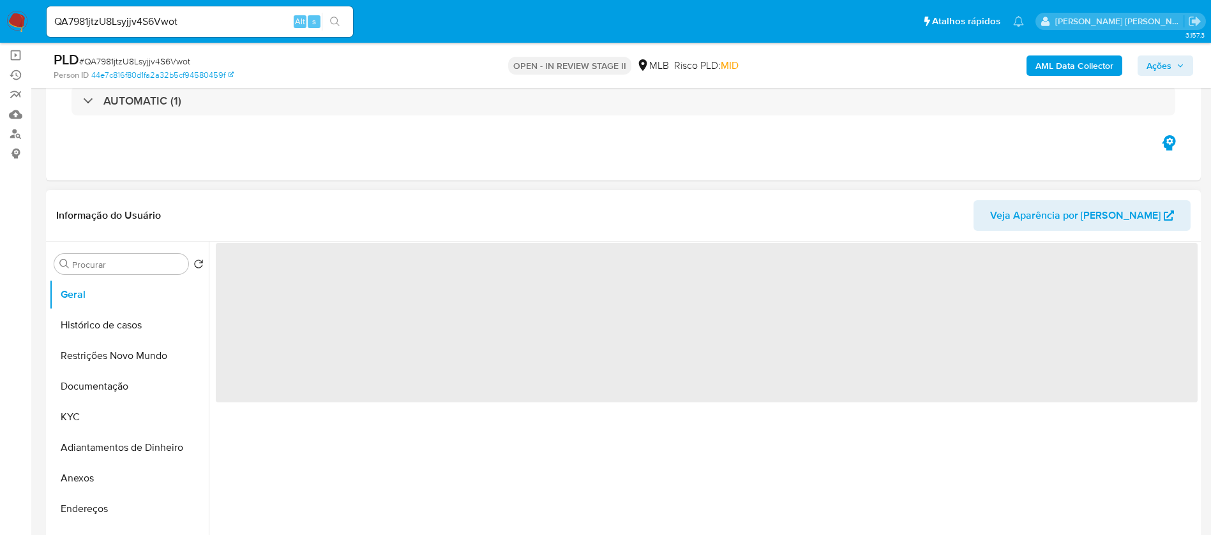
scroll to position [191, 0]
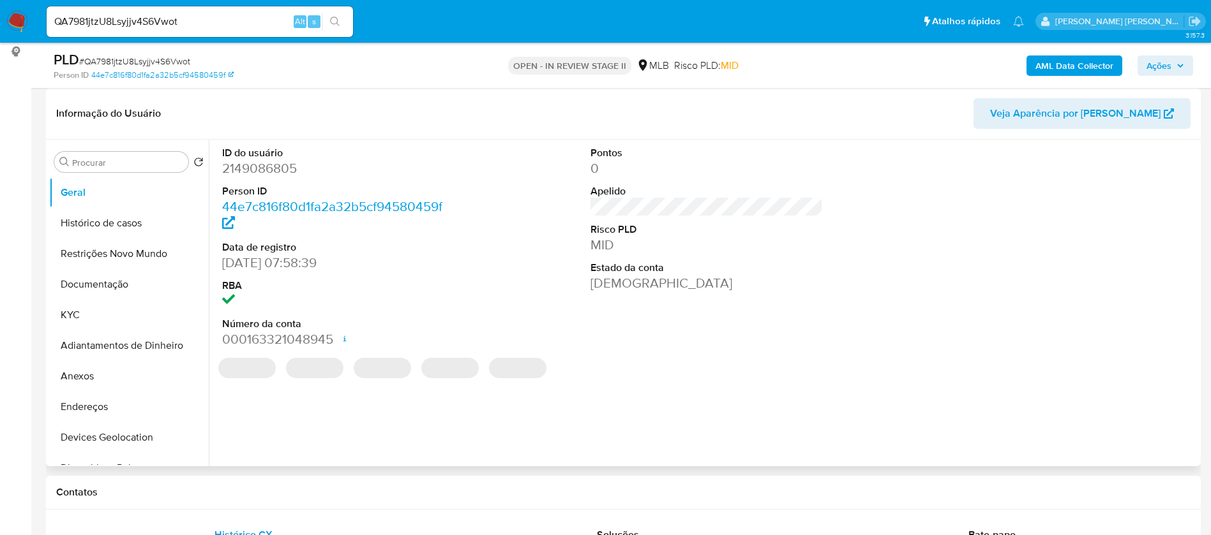
select select "10"
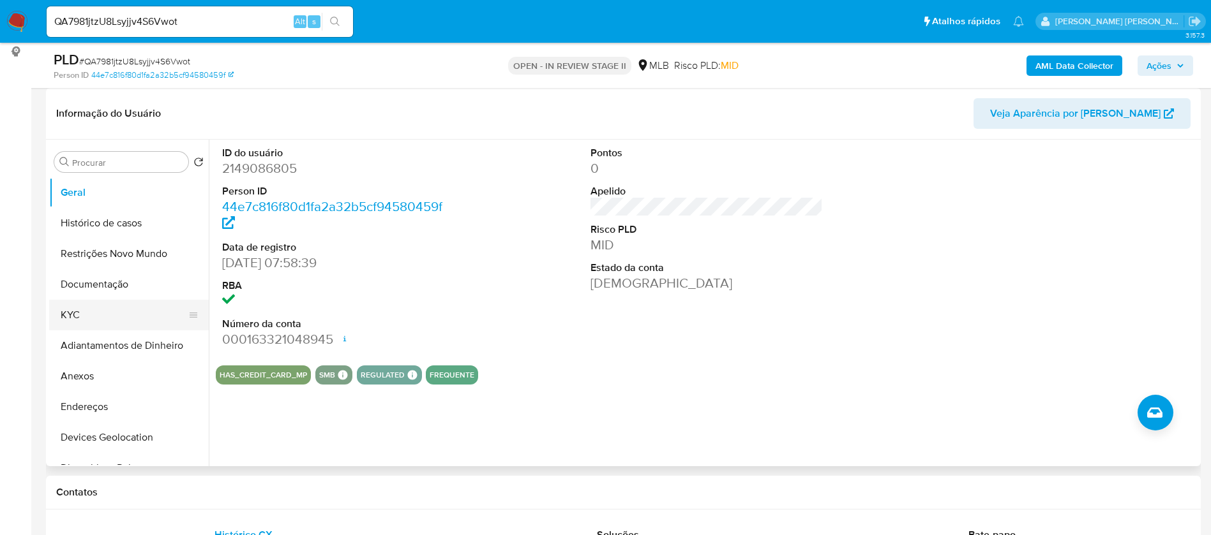
click at [91, 317] on button "KYC" at bounding box center [123, 315] width 149 height 31
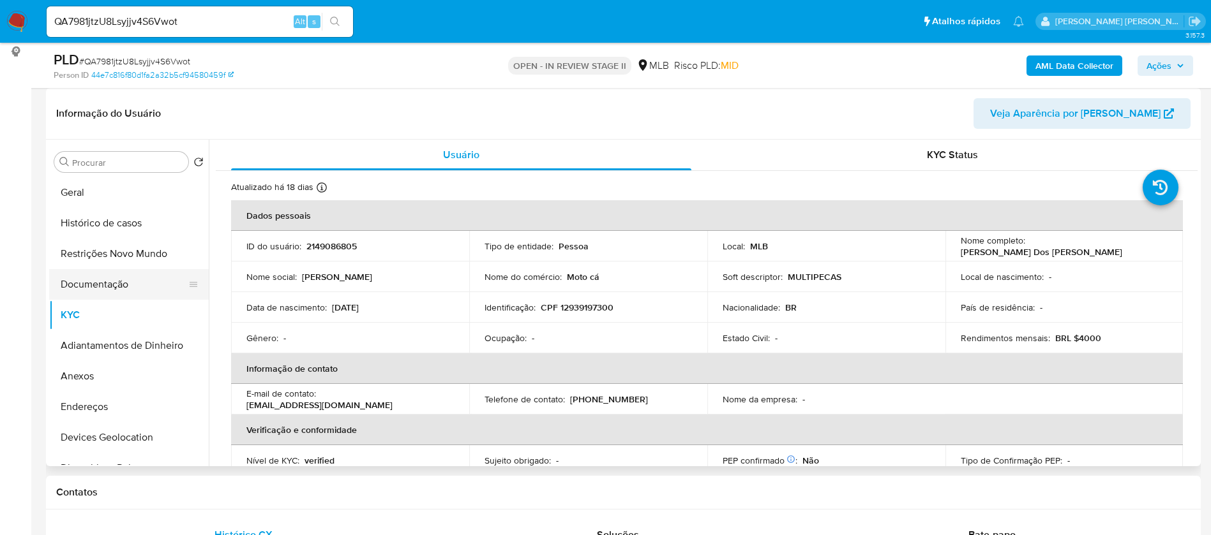
click at [85, 281] on button "Documentação" at bounding box center [123, 284] width 149 height 31
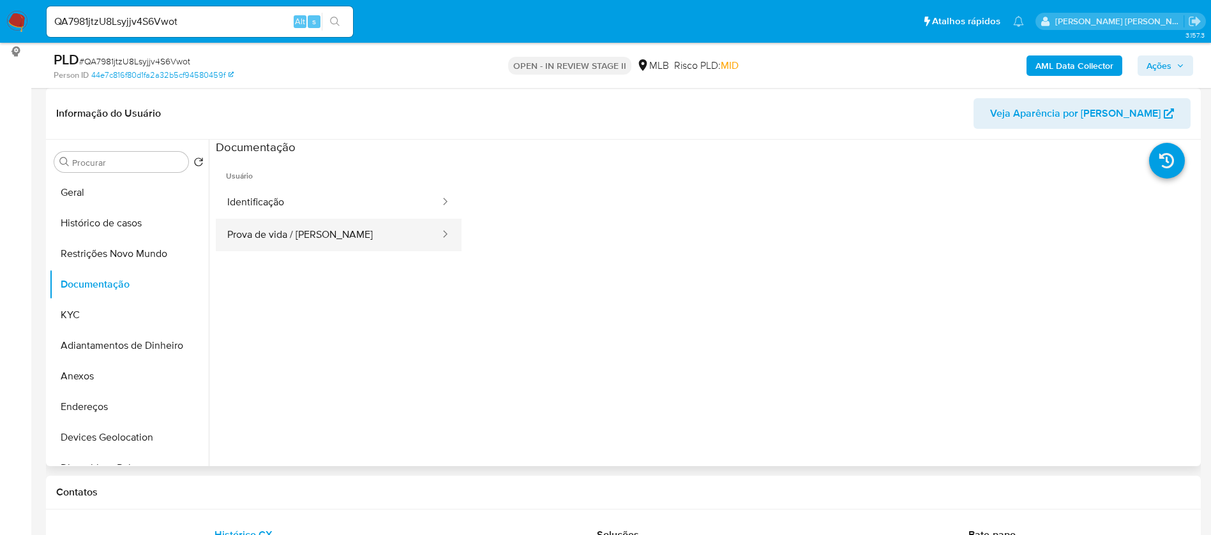
drag, startPoint x: 287, startPoint y: 199, endPoint x: 297, endPoint y: 221, distance: 24.3
click at [287, 198] on button "Identificação" at bounding box center [328, 202] width 225 height 33
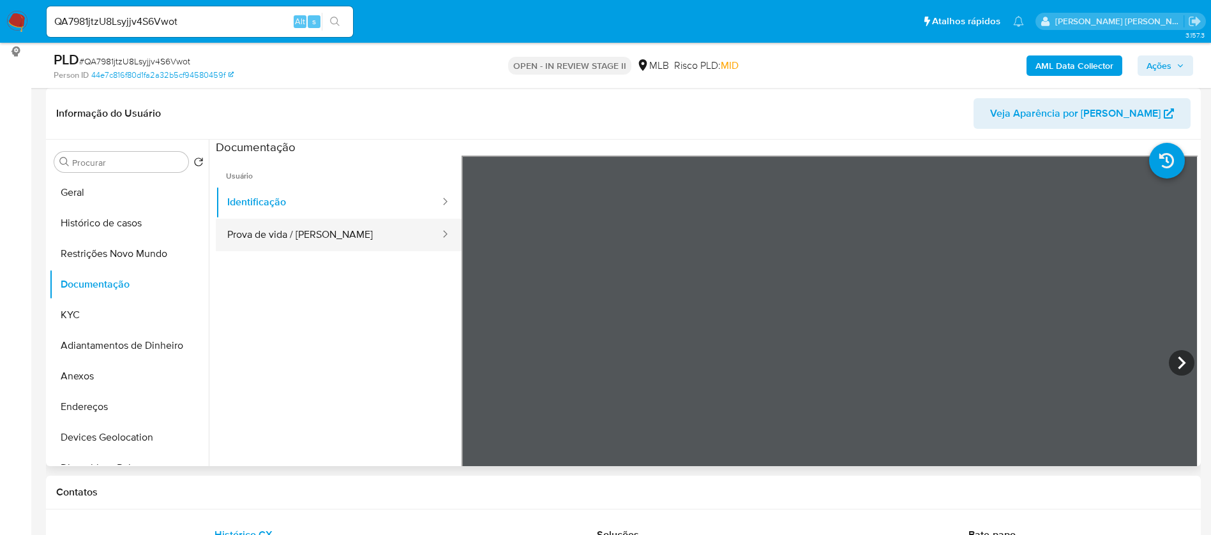
click at [302, 226] on button "Prova de vida / Selfie" at bounding box center [328, 235] width 225 height 33
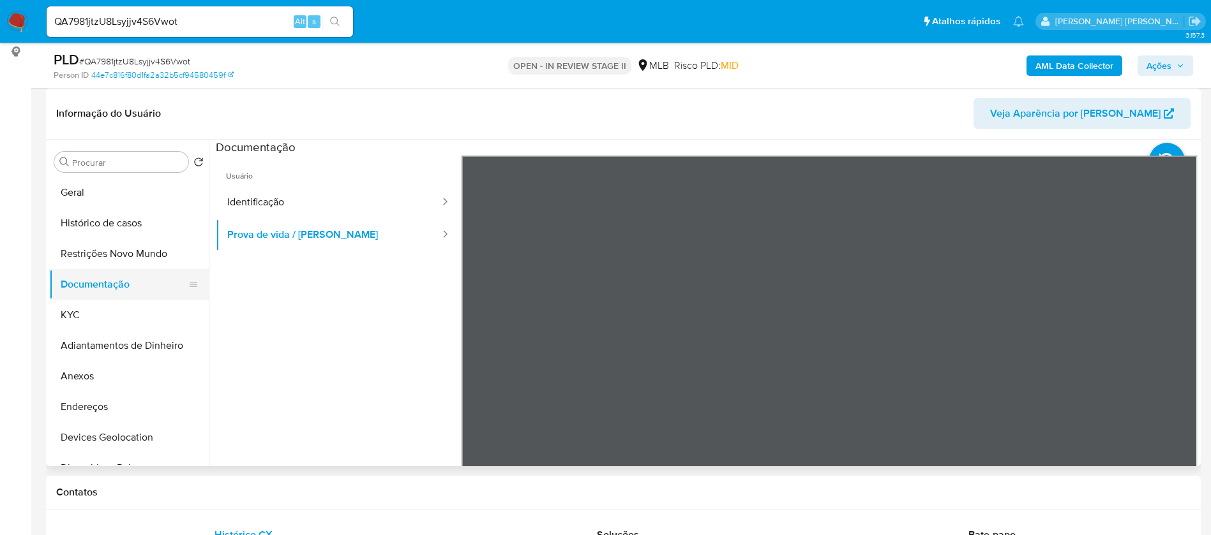
click at [95, 297] on button "Documentação" at bounding box center [123, 284] width 149 height 31
click at [119, 304] on button "KYC" at bounding box center [123, 315] width 149 height 31
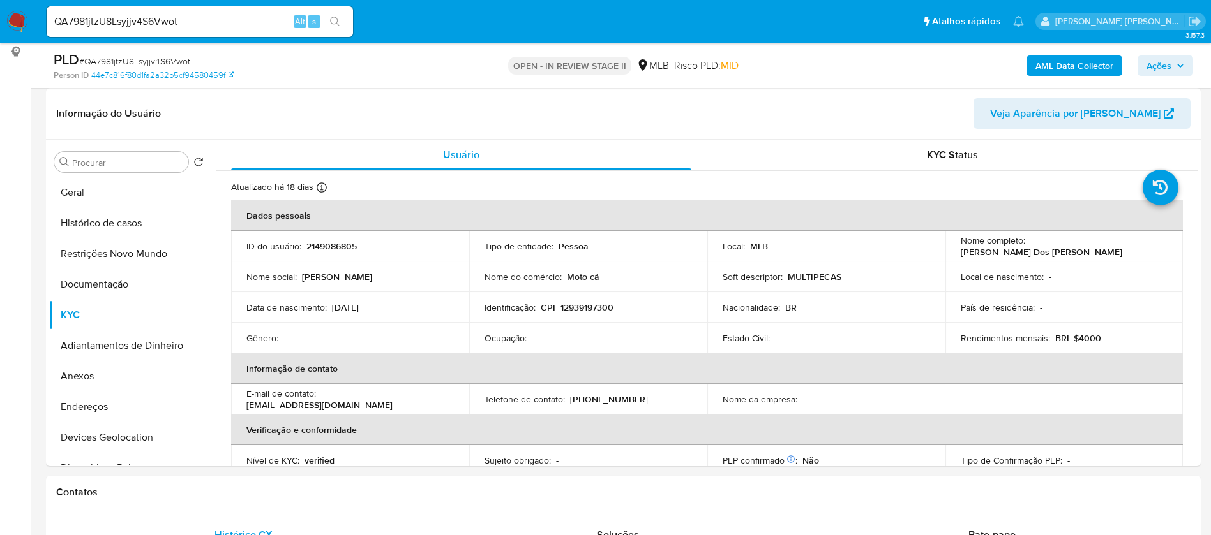
click at [1063, 66] on b "AML Data Collector" at bounding box center [1074, 66] width 78 height 20
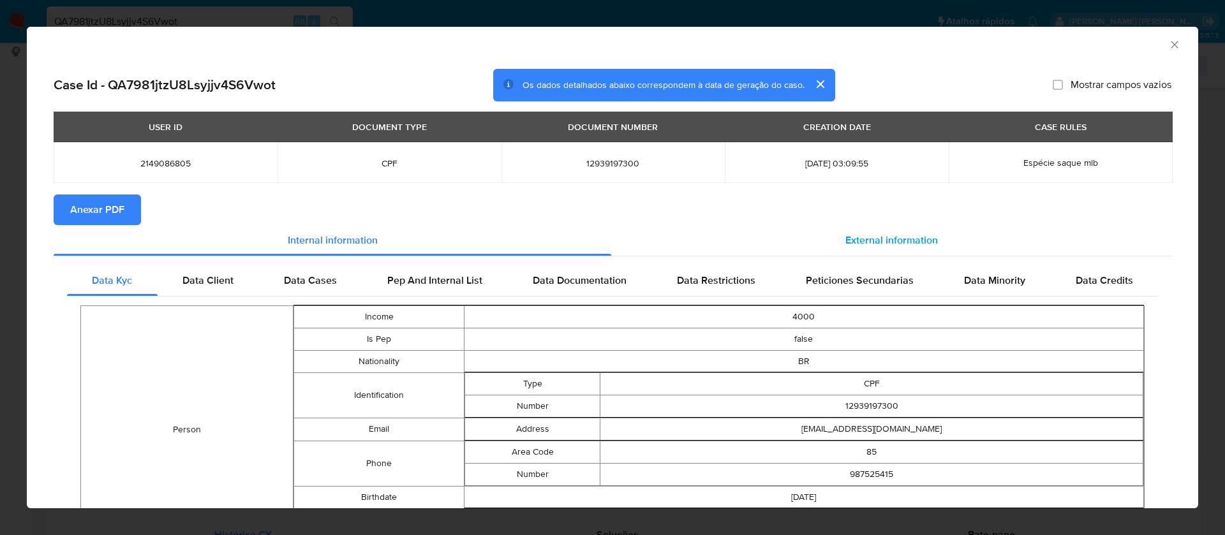
click at [859, 233] on span "External information" at bounding box center [892, 240] width 93 height 15
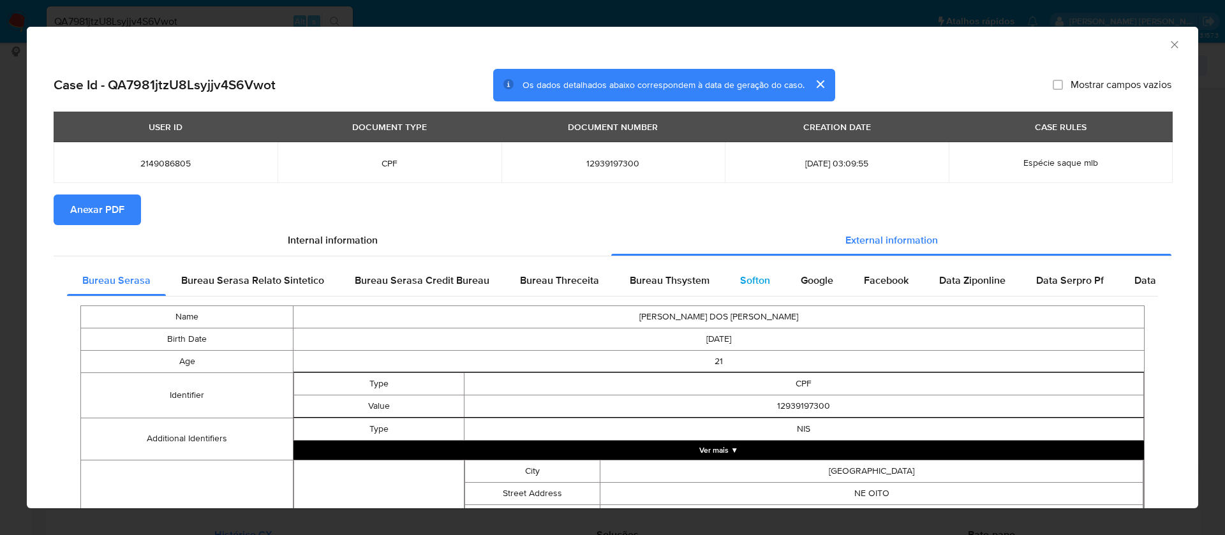
click at [740, 275] on span "Softon" at bounding box center [755, 280] width 30 height 15
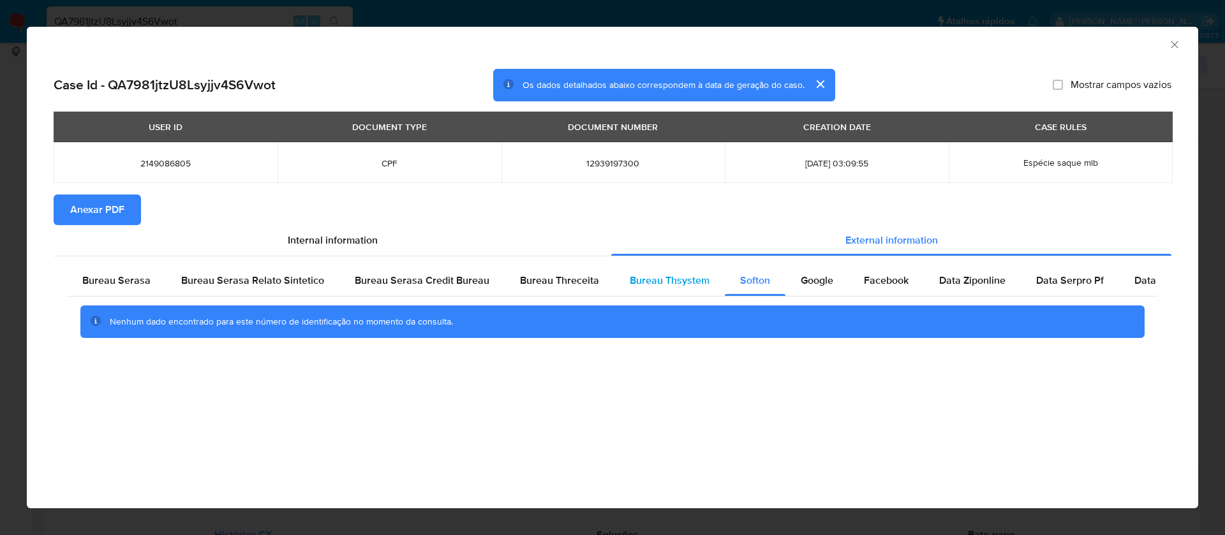
click at [661, 280] on span "Bureau Thsystem" at bounding box center [670, 280] width 80 height 15
click at [126, 205] on button "Anexar PDF" at bounding box center [97, 210] width 87 height 31
click at [119, 205] on span "Anexar PDF" at bounding box center [97, 210] width 54 height 28
click at [1175, 48] on icon "Fechar a janela" at bounding box center [1174, 44] width 13 height 13
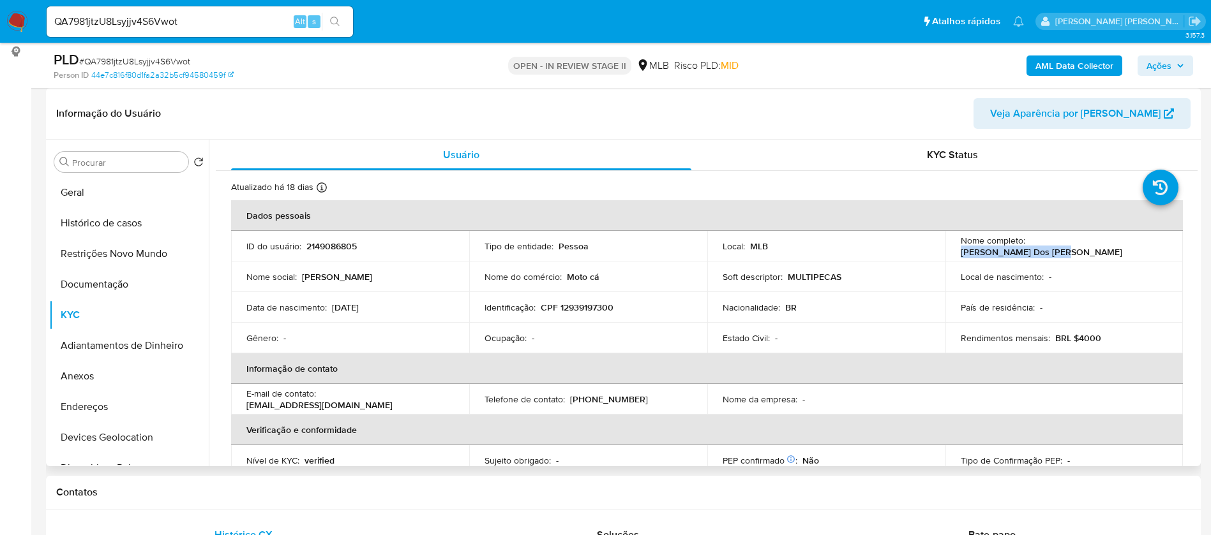
drag, startPoint x: 1119, startPoint y: 244, endPoint x: 1028, endPoint y: 245, distance: 91.3
click at [1028, 245] on div "Nome completo : Erick Sousa Dos Santos" at bounding box center [1063, 246] width 207 height 23
copy p "[PERSON_NAME] Dos [PERSON_NAME]"
click at [583, 308] on p "CPF 12939197300" at bounding box center [577, 307] width 73 height 11
click at [572, 317] on td "Identificação : CPF 12939197300" at bounding box center [588, 307] width 238 height 31
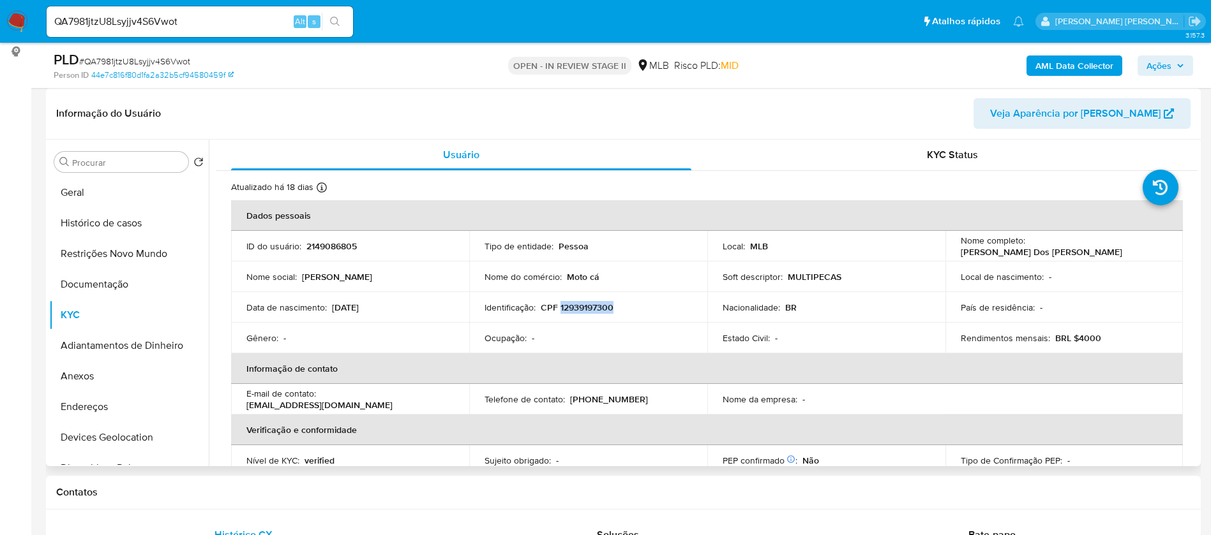
copy p "12939197300"
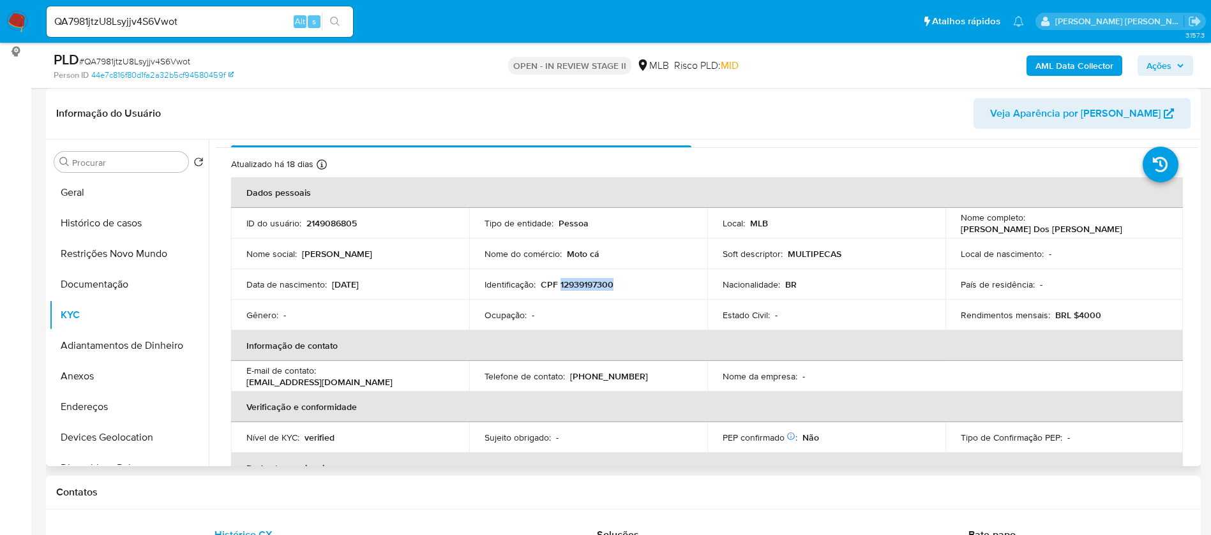
scroll to position [0, 0]
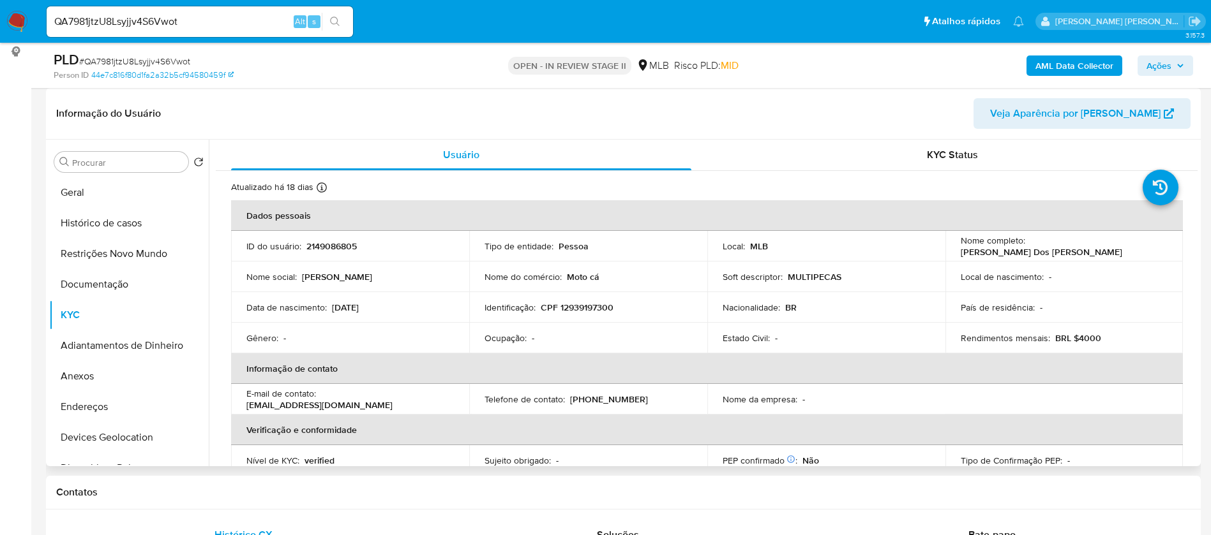
click at [345, 242] on p "2149086805" at bounding box center [331, 246] width 50 height 11
copy p "2149086805"
click at [99, 186] on button "Geral" at bounding box center [123, 192] width 149 height 31
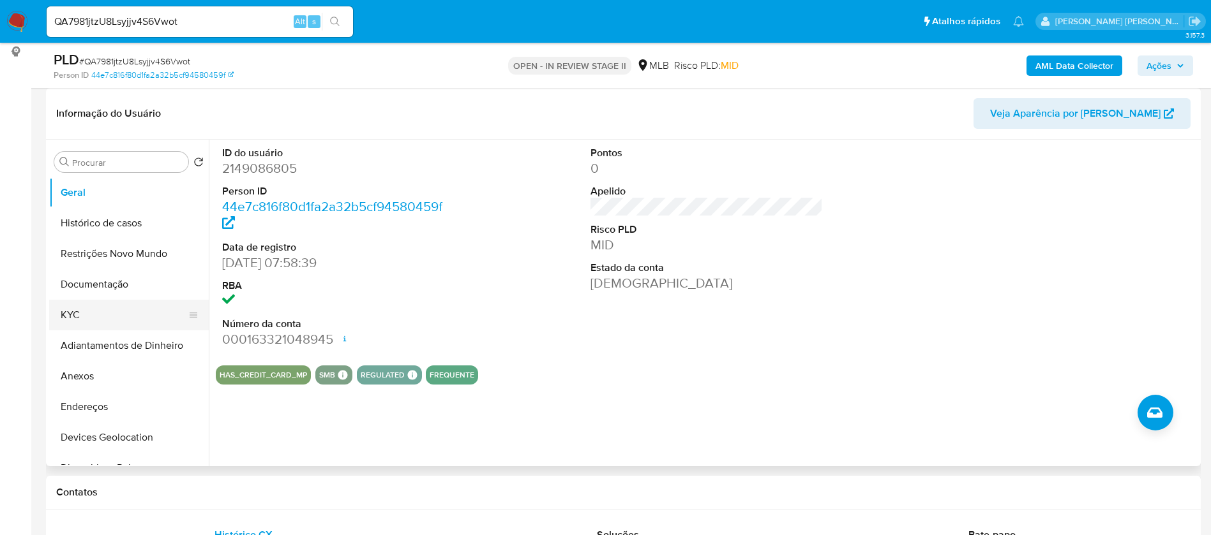
click at [92, 316] on button "KYC" at bounding box center [123, 315] width 149 height 31
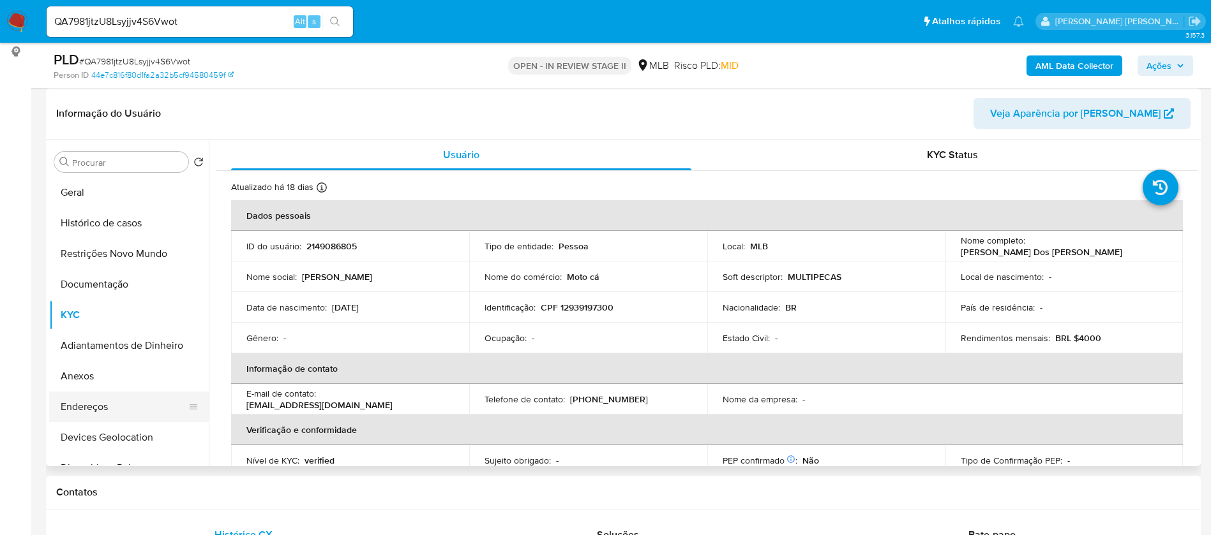
click at [115, 403] on button "Endereços" at bounding box center [123, 407] width 149 height 31
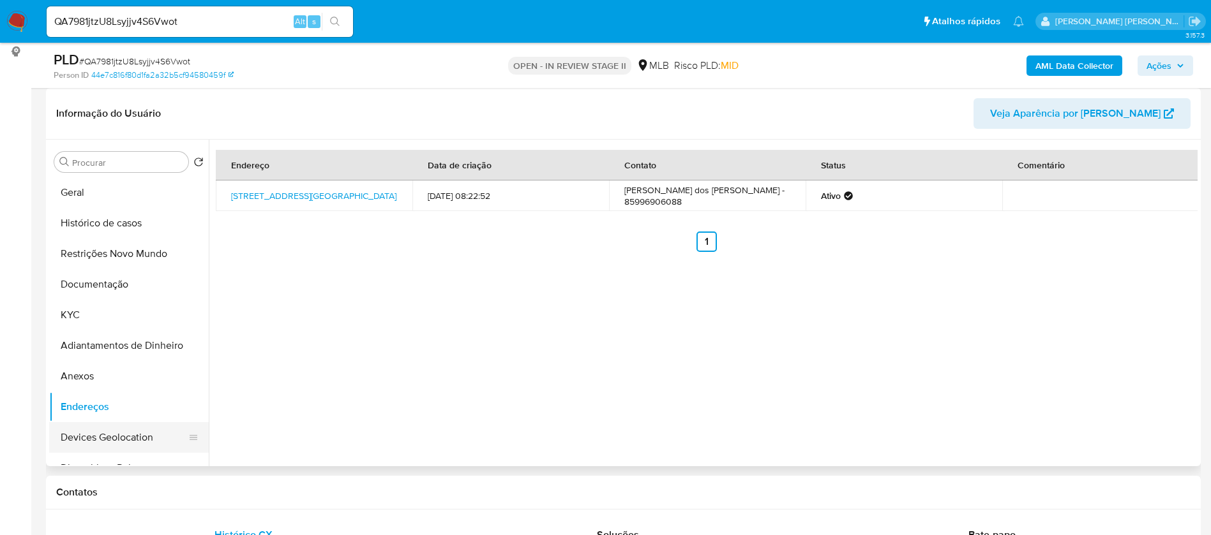
click at [117, 438] on button "Devices Geolocation" at bounding box center [123, 437] width 149 height 31
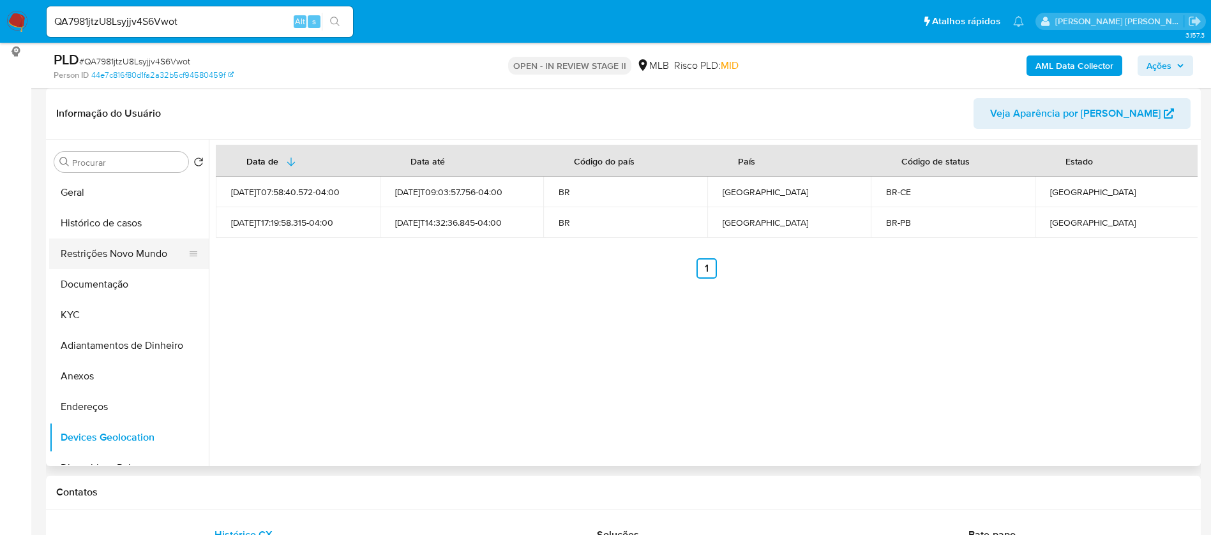
drag, startPoint x: 80, startPoint y: 259, endPoint x: 190, endPoint y: 258, distance: 109.1
click at [81, 258] on button "Restrições Novo Mundo" at bounding box center [123, 254] width 149 height 31
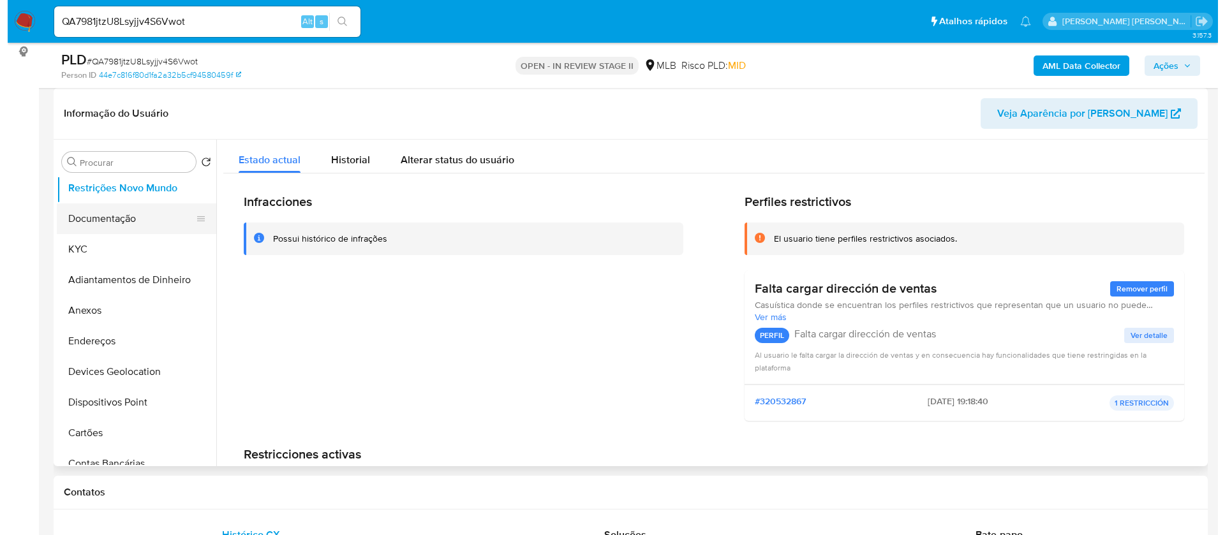
scroll to position [96, 0]
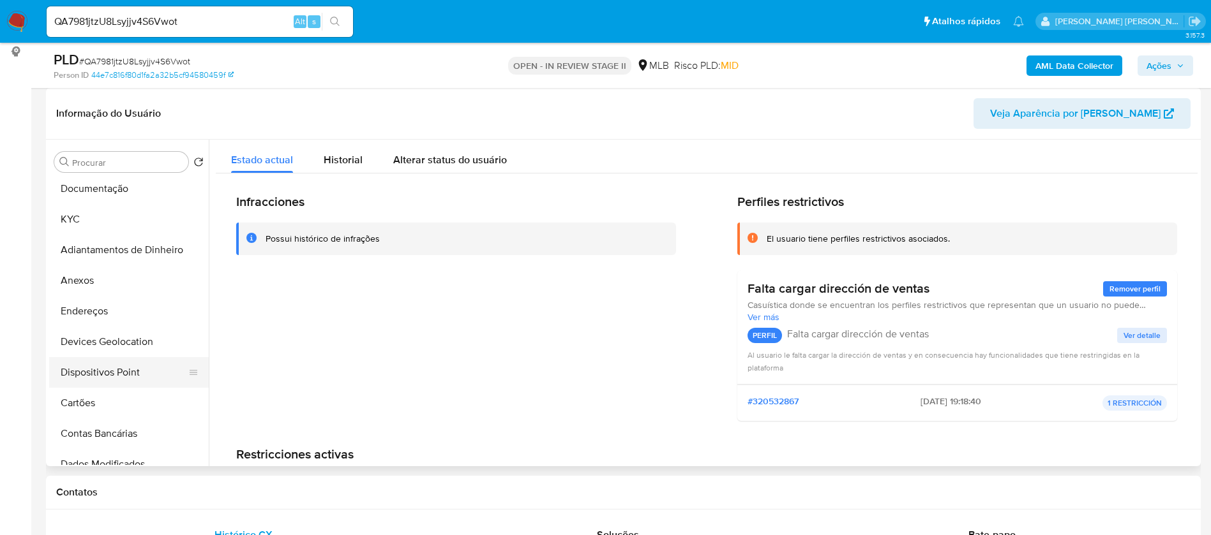
click at [146, 370] on button "Dispositivos Point" at bounding box center [123, 372] width 149 height 31
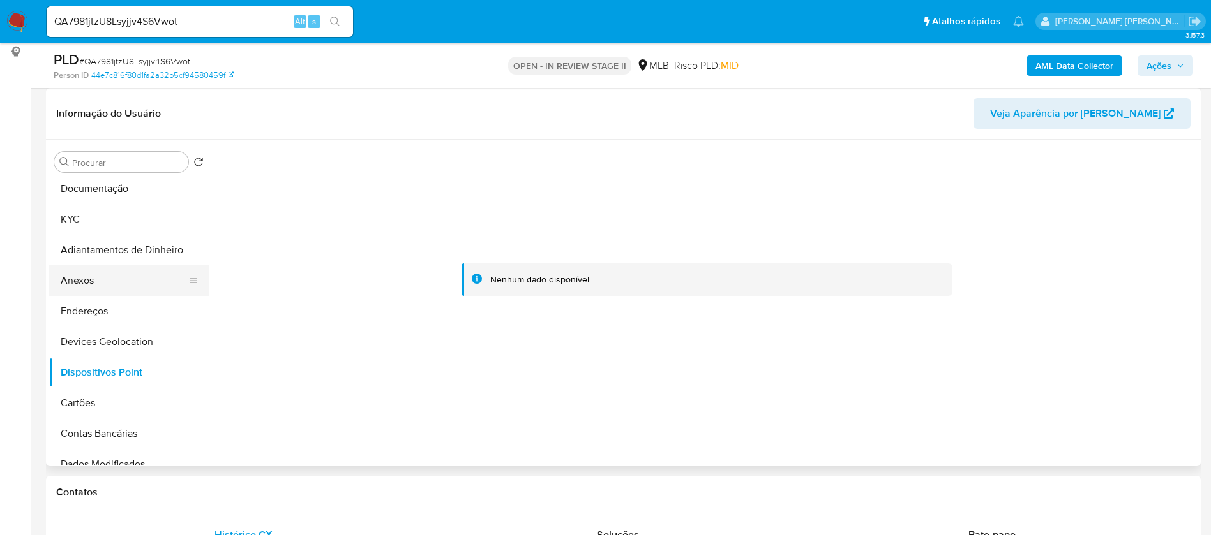
drag, startPoint x: 96, startPoint y: 281, endPoint x: 108, endPoint y: 282, distance: 12.2
click at [96, 280] on button "Anexos" at bounding box center [123, 280] width 149 height 31
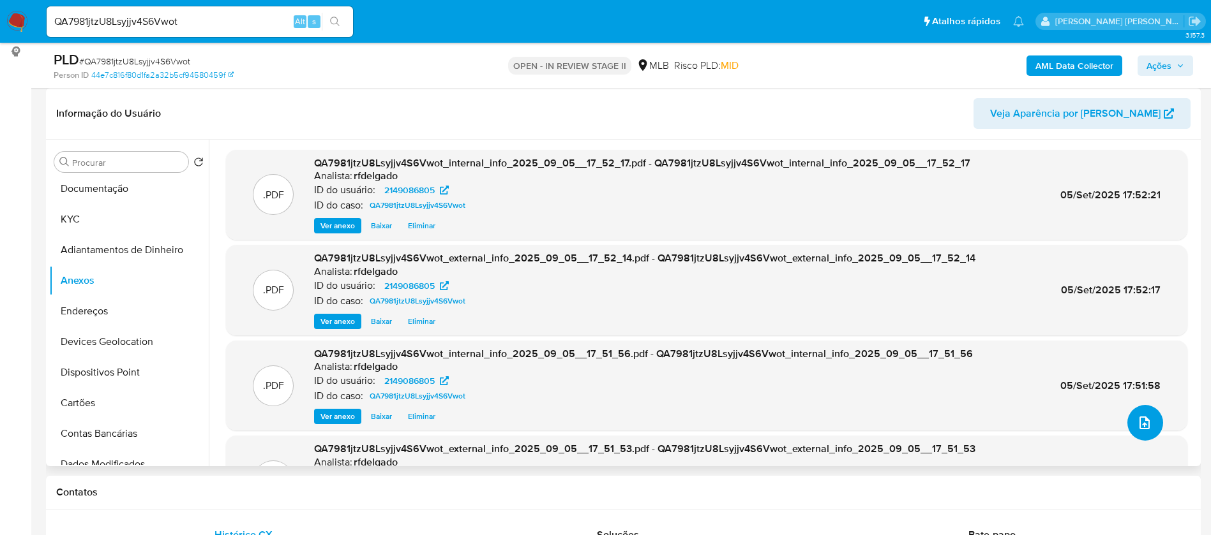
click at [1145, 427] on icon "upload-file" at bounding box center [1144, 422] width 15 height 15
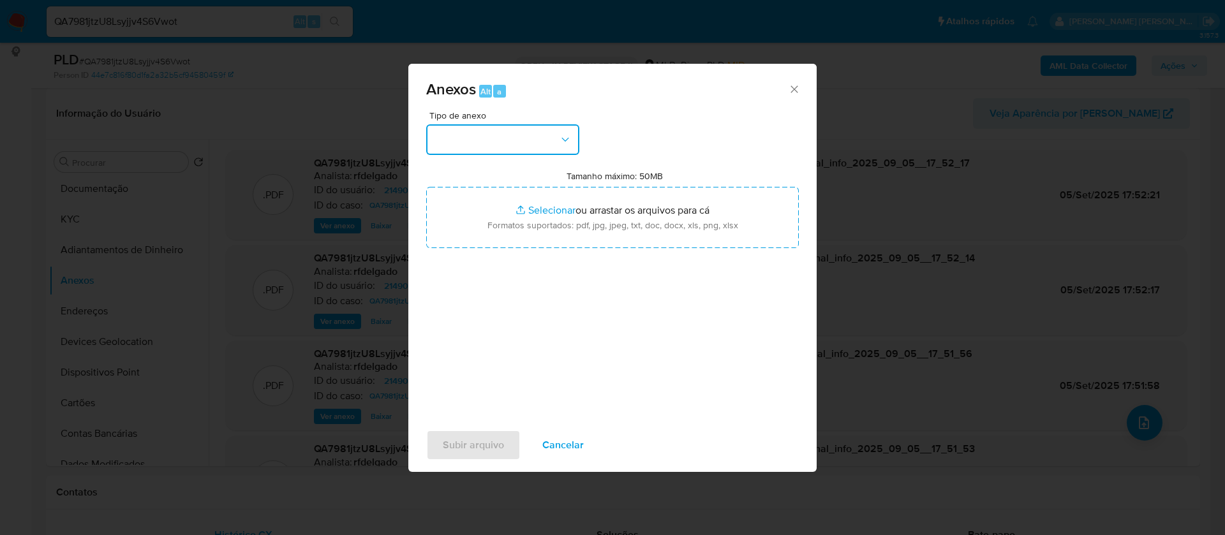
click at [519, 146] on button "button" at bounding box center [502, 139] width 153 height 31
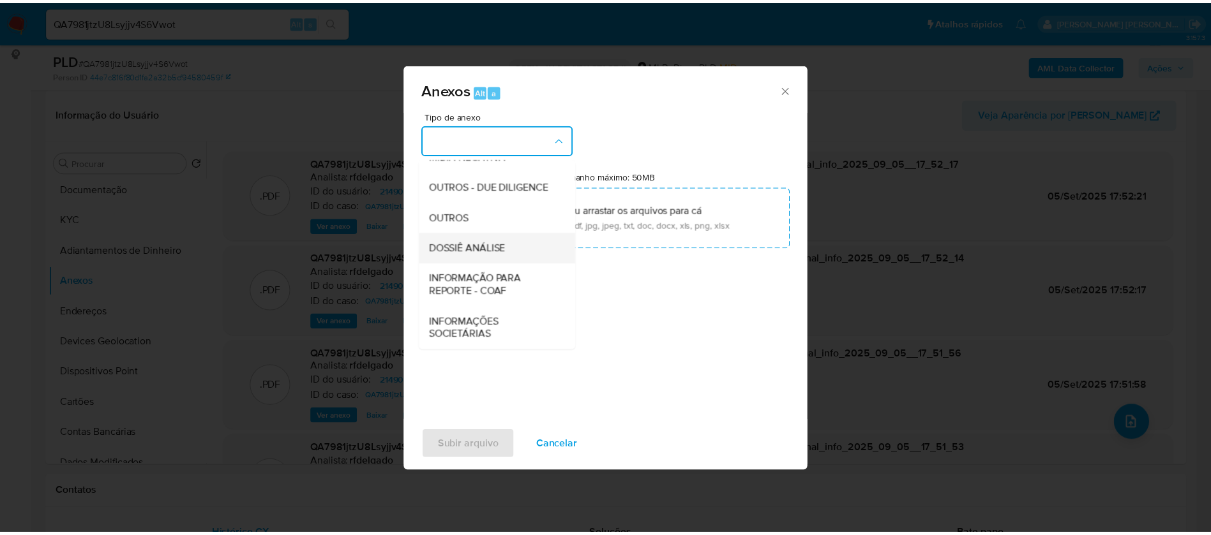
scroll to position [191, 0]
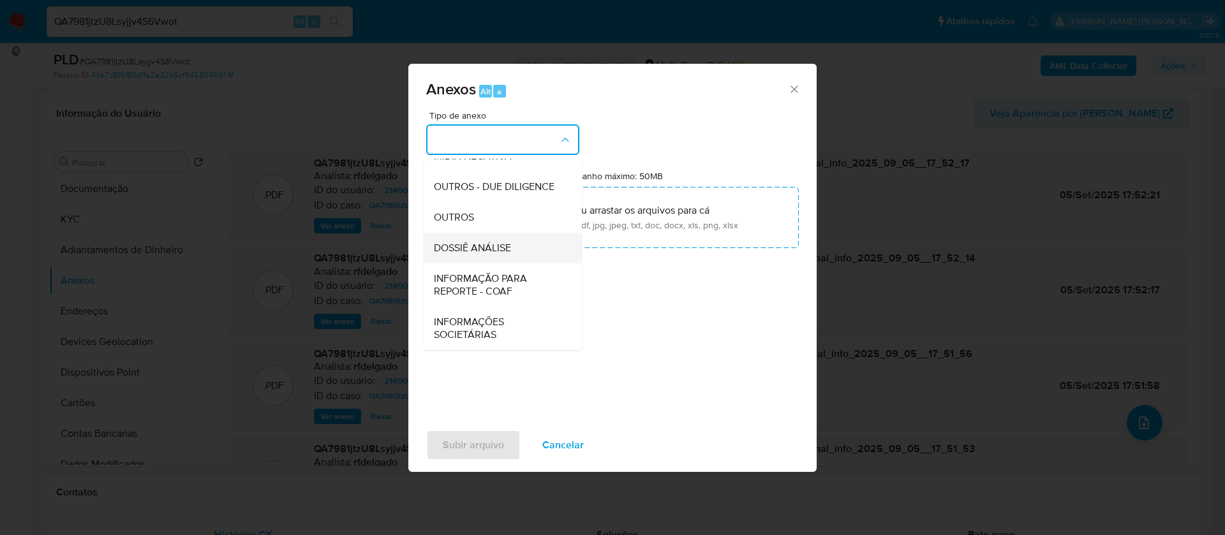
click at [509, 247] on span "DOSSIÊ ANÁLISE" at bounding box center [472, 248] width 77 height 13
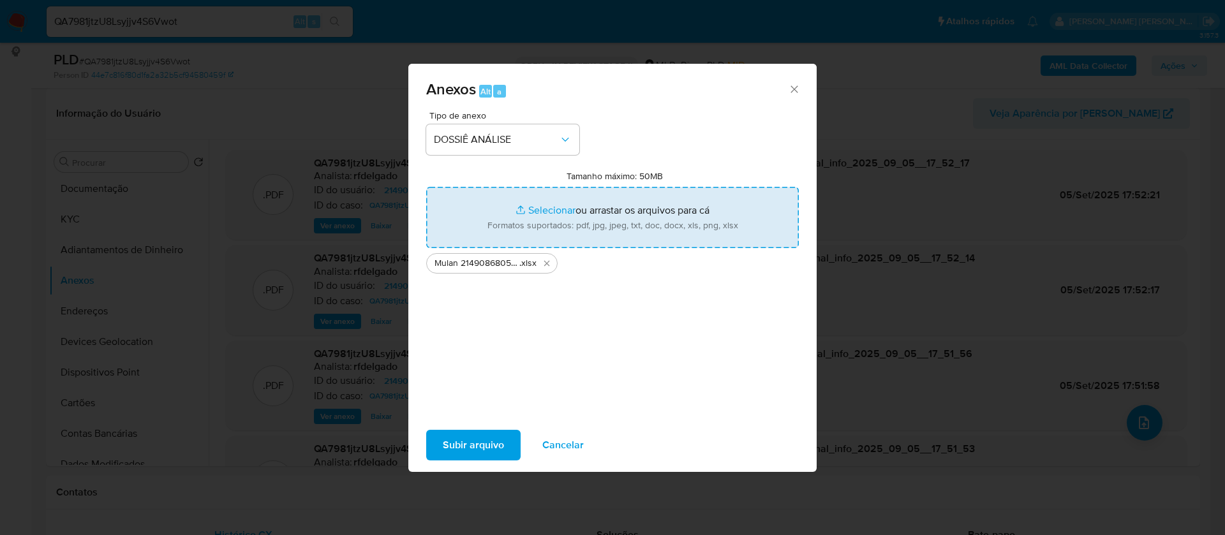
type input "C:\fakepath\SAR - - CPF 12939197300 - ERICK SOUSA DOS SANTOS.pdf"
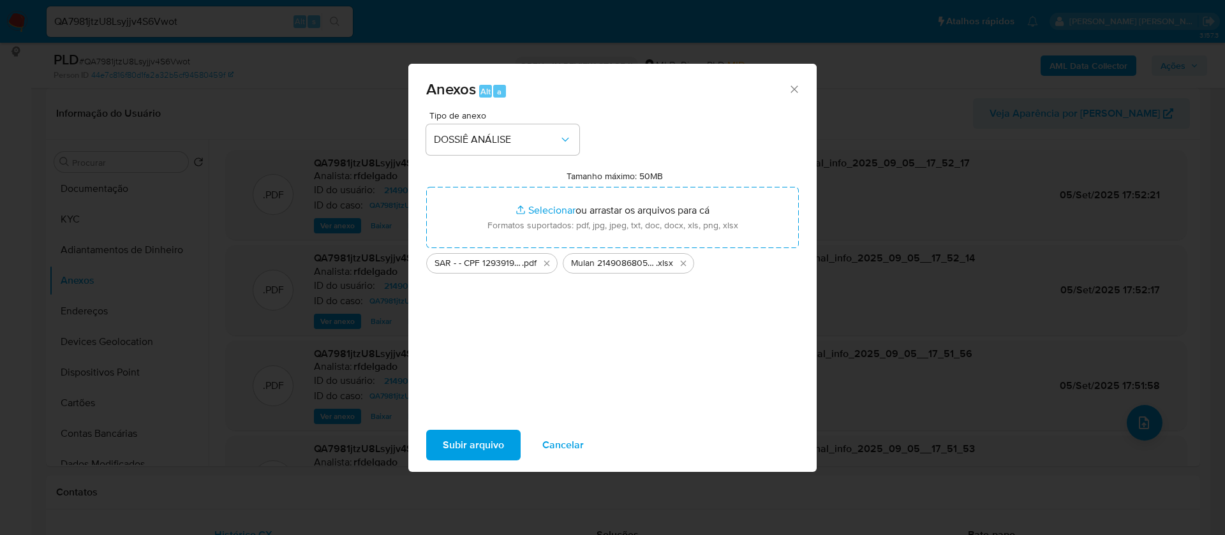
click at [475, 447] on span "Subir arquivo" at bounding box center [473, 445] width 61 height 28
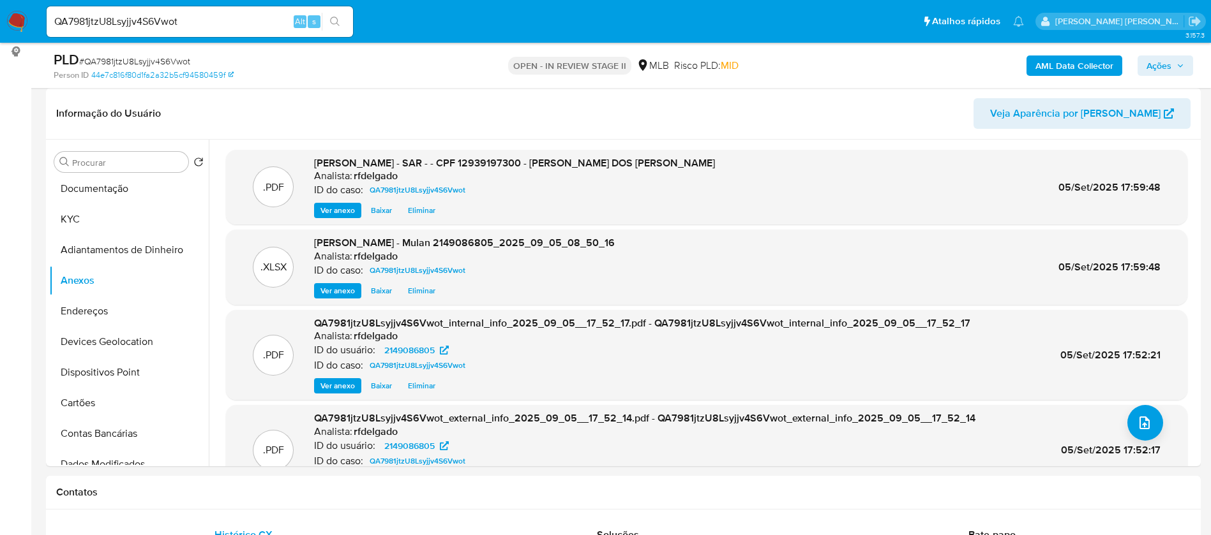
click at [1167, 65] on span "Ações" at bounding box center [1158, 66] width 25 height 20
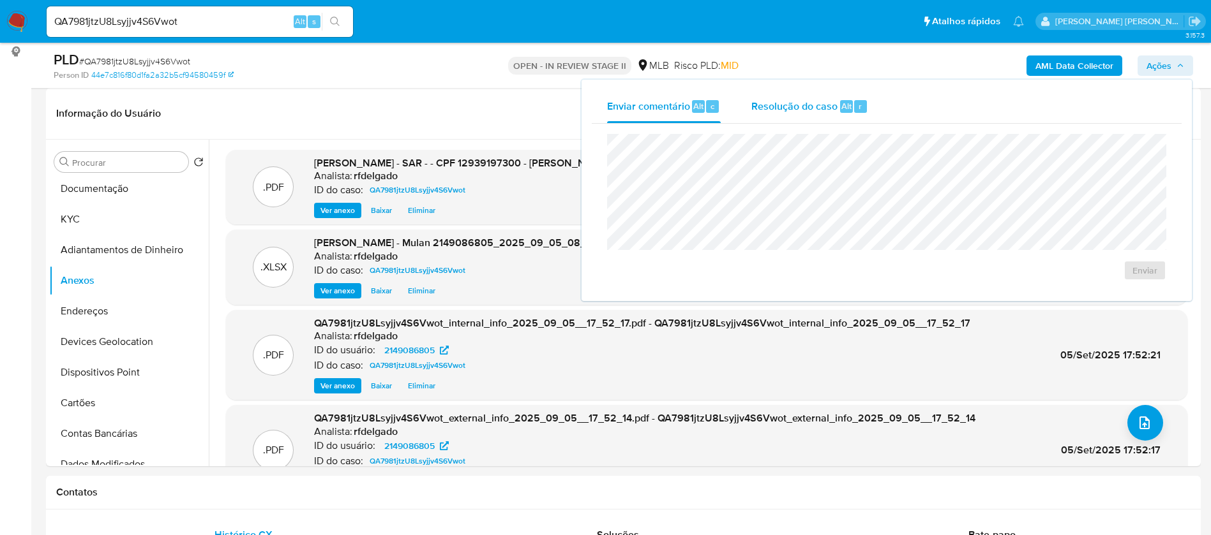
click at [819, 105] on span "Resolução do caso" at bounding box center [794, 105] width 86 height 15
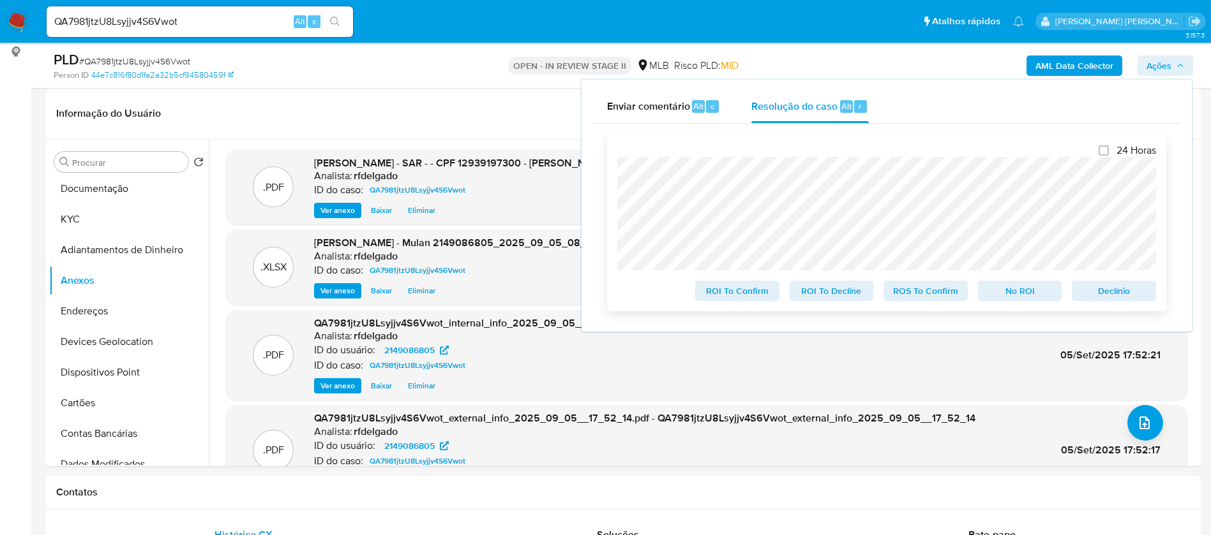
click at [1103, 283] on span "Declínio" at bounding box center [1113, 291] width 66 height 18
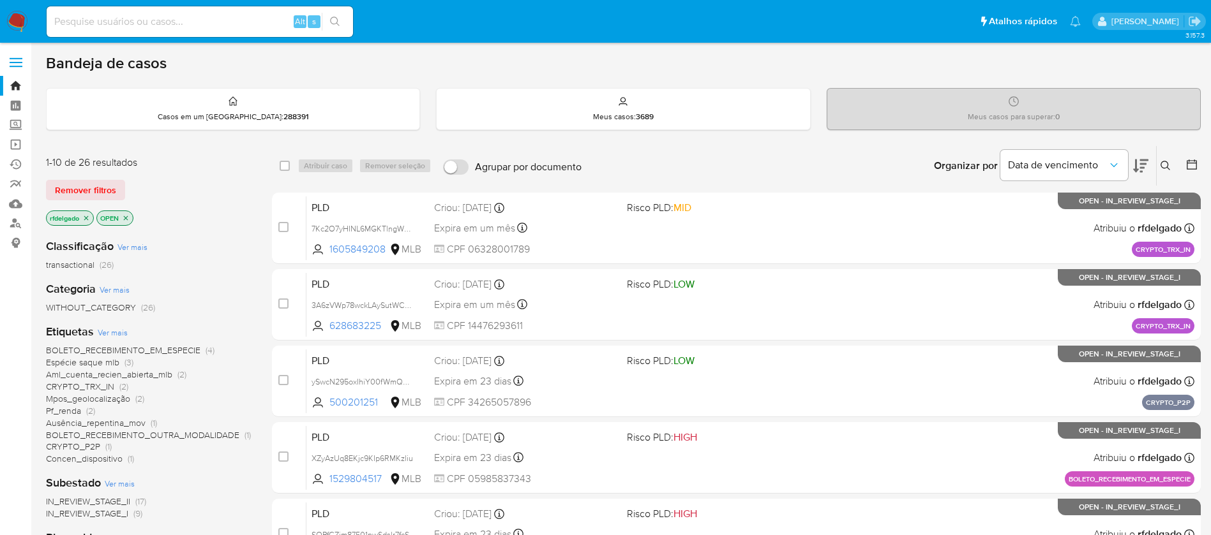
click at [218, 19] on input at bounding box center [200, 21] width 306 height 17
paste input "2132028679"
type input "2132028679"
click at [338, 25] on icon "search-icon" at bounding box center [335, 22] width 10 height 10
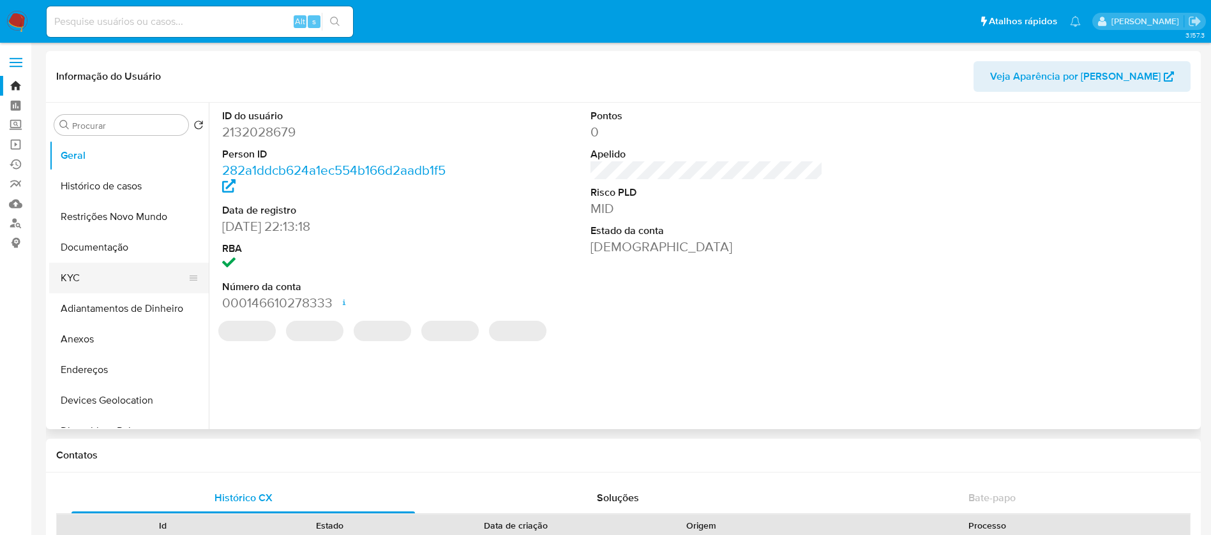
select select "10"
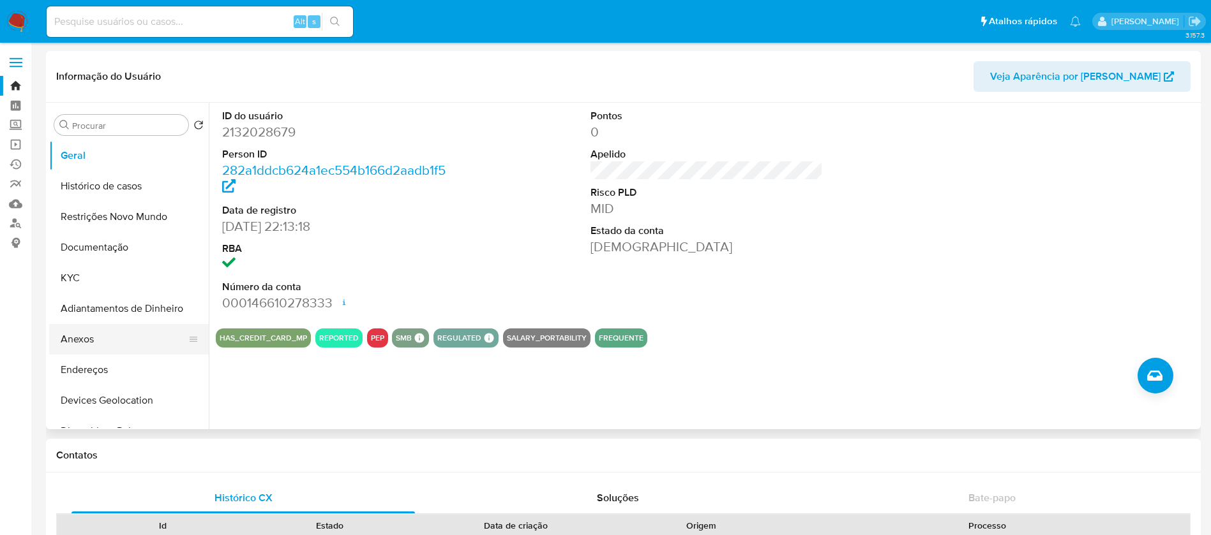
click at [116, 346] on button "Anexos" at bounding box center [123, 339] width 149 height 31
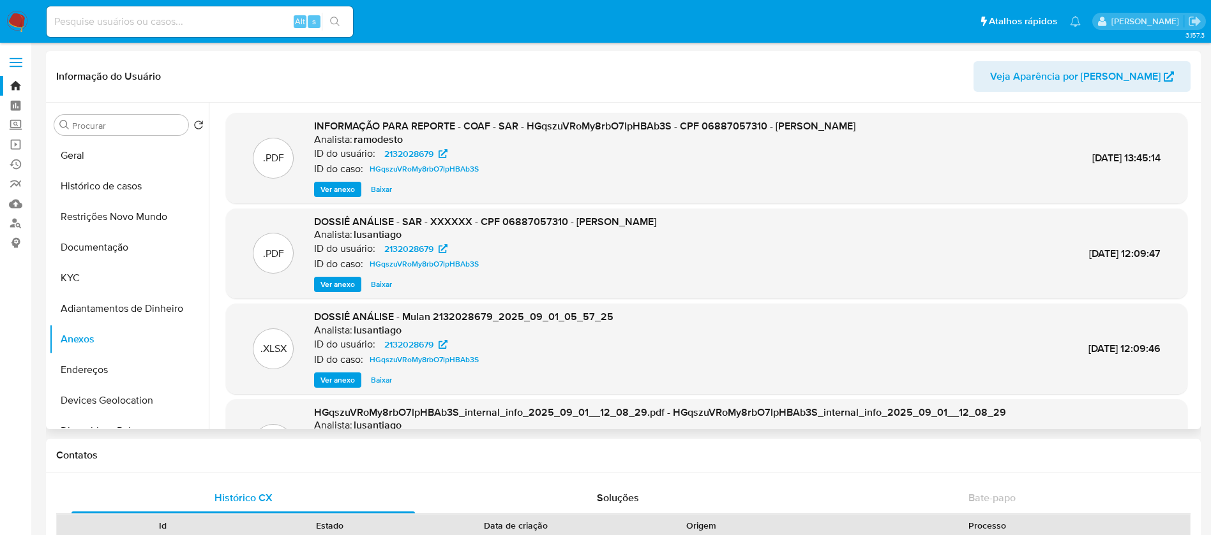
click at [343, 191] on span "Ver anexo" at bounding box center [337, 189] width 34 height 13
drag, startPoint x: 1053, startPoint y: 160, endPoint x: 1115, endPoint y: 158, distance: 61.9
click at [1115, 158] on div ".PDF INFORMAÇÃO PARA REPORTE - COAF - SAR - HGqszuVRoMy8rbO7lpHBAb3S - CPF 0688…" at bounding box center [706, 158] width 948 height 78
copy span "04/Set/2025"
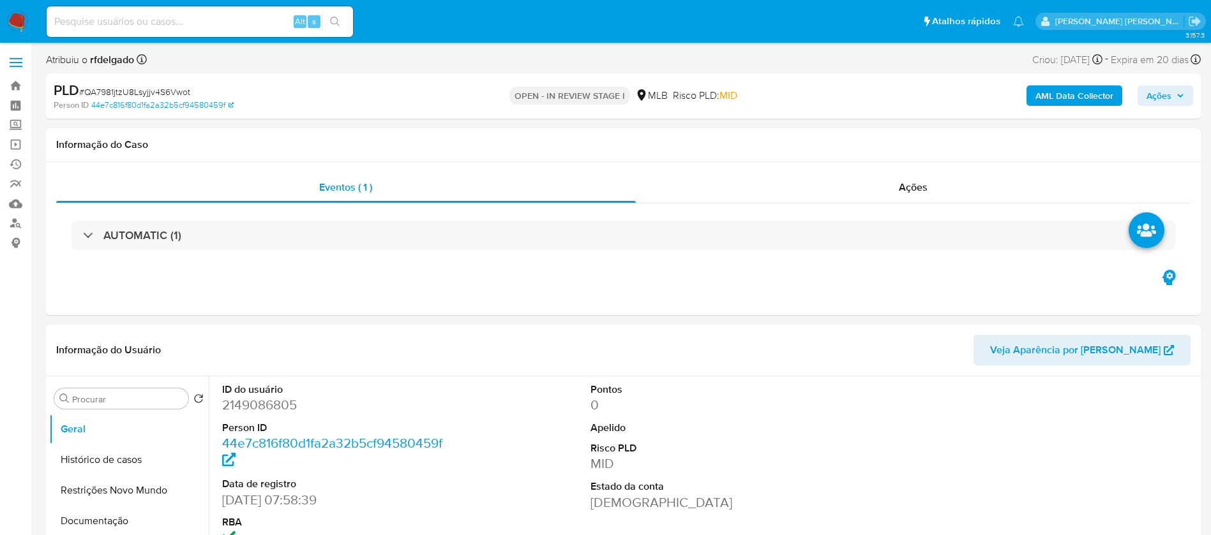
click at [1173, 94] on span "Ações" at bounding box center [1165, 96] width 38 height 18
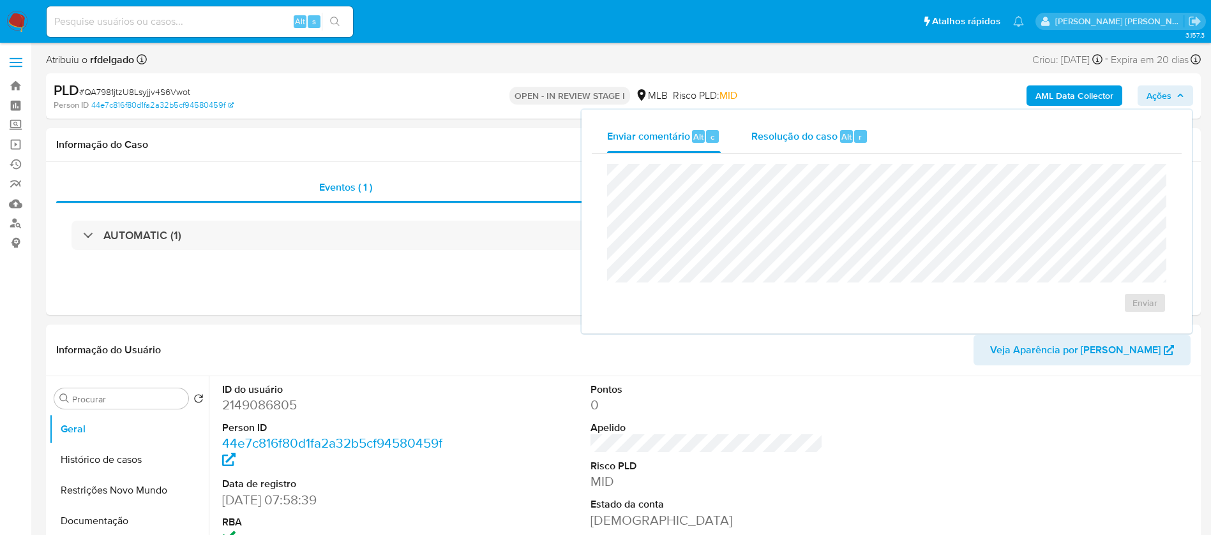
select select "10"
click at [828, 137] on span "Resolução do caso" at bounding box center [794, 136] width 86 height 15
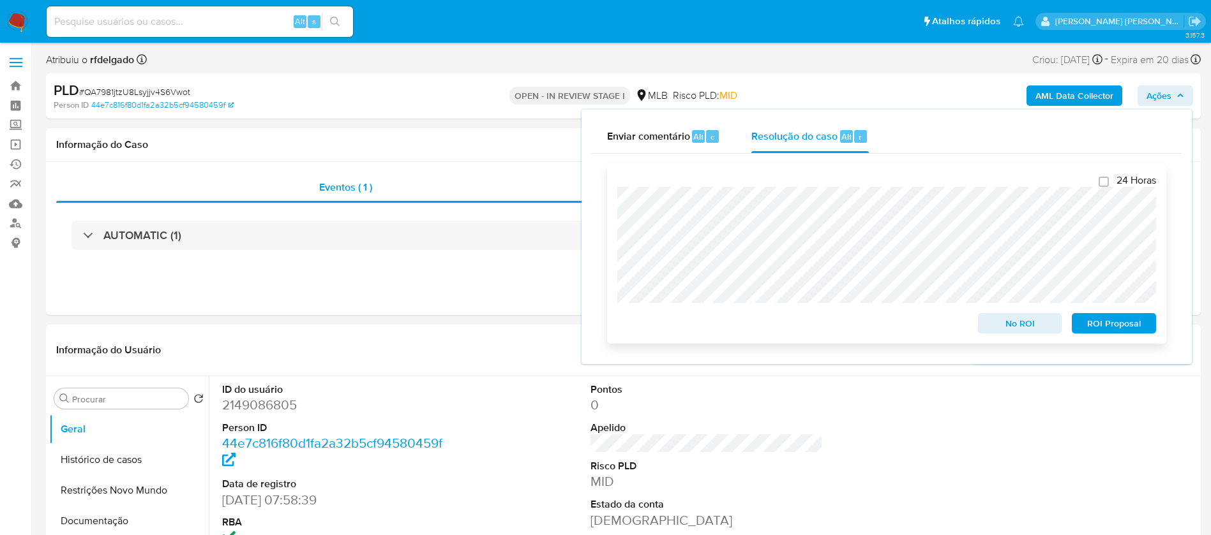
click at [1098, 322] on span "ROI Proposal" at bounding box center [1113, 324] width 66 height 18
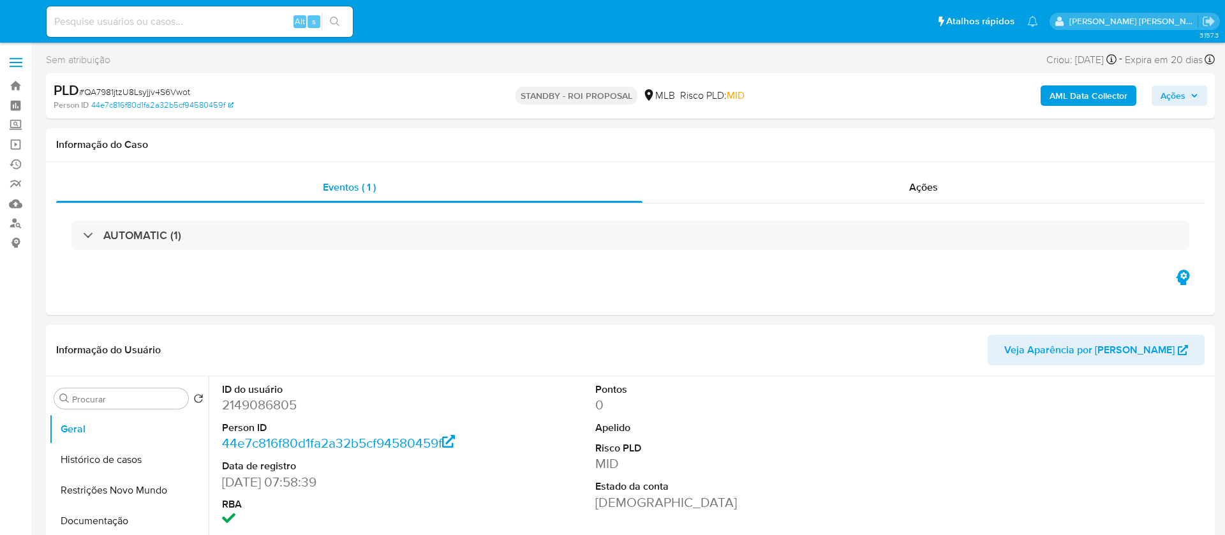
select select "10"
